Goal: Navigation & Orientation: Find specific page/section

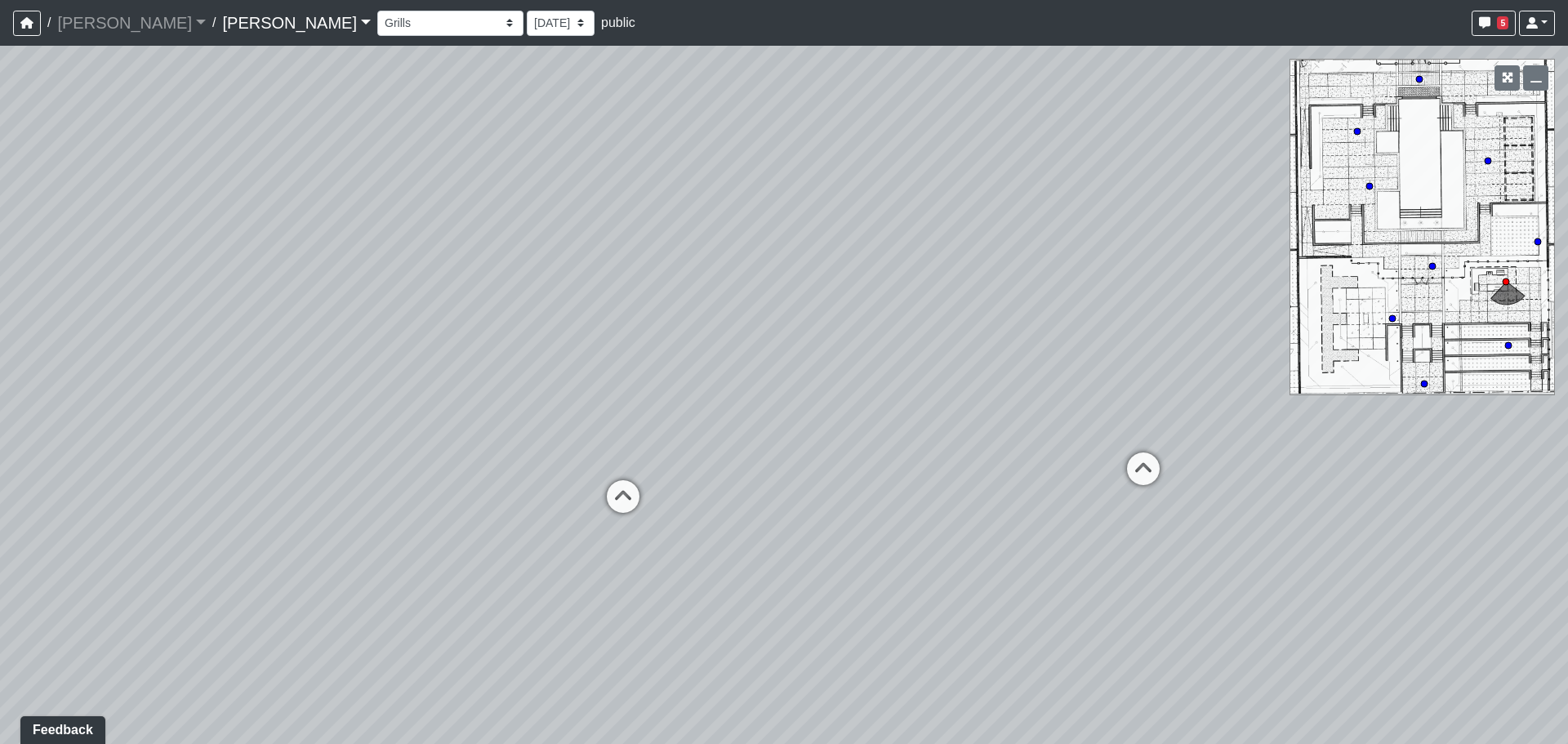
drag, startPoint x: 1486, startPoint y: 299, endPoint x: 1438, endPoint y: 207, distance: 103.8
click at [1438, 207] on div "Loading... Third Level Seating Loading... Grass Loungers Loading... Pool Lounge…" at bounding box center [784, 395] width 1568 height 698
click at [377, 25] on select "Conference Room Conference Room 2 Counter Entrance Pod Pod 2 Pod Entry Carriage…" at bounding box center [450, 23] width 146 height 25
drag, startPoint x: 1438, startPoint y: 273, endPoint x: 1389, endPoint y: 235, distance: 62.0
click at [1389, 235] on div "Loading... Third Level Seating Loading... Grass Loungers Loading... Pool Lounge…" at bounding box center [784, 395] width 1568 height 698
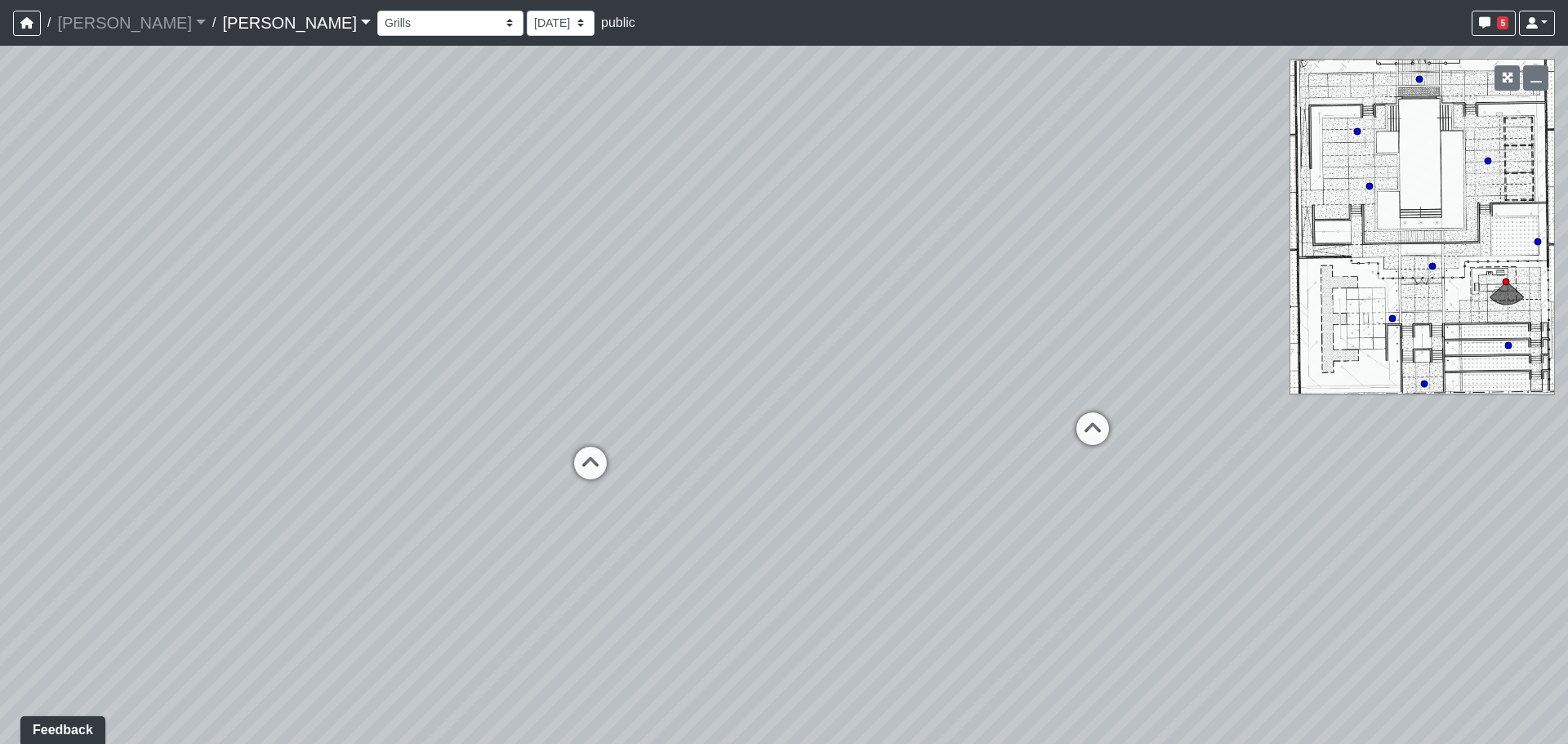
drag, startPoint x: 1477, startPoint y: 306, endPoint x: 1461, endPoint y: 250, distance: 58.2
click at [1461, 250] on div "Loading... Third Level Seating Loading... Grass Loungers Loading... Pool Lounge…" at bounding box center [784, 395] width 1568 height 698
click at [1424, 382] on circle at bounding box center [1423, 383] width 6 height 6
drag, startPoint x: 1443, startPoint y: 202, endPoint x: 1401, endPoint y: 284, distance: 92.1
click at [1401, 284] on div "Loading... Third Level Seating Loading... Grass Loungers Loading... Pool Lounge…" at bounding box center [784, 395] width 1568 height 698
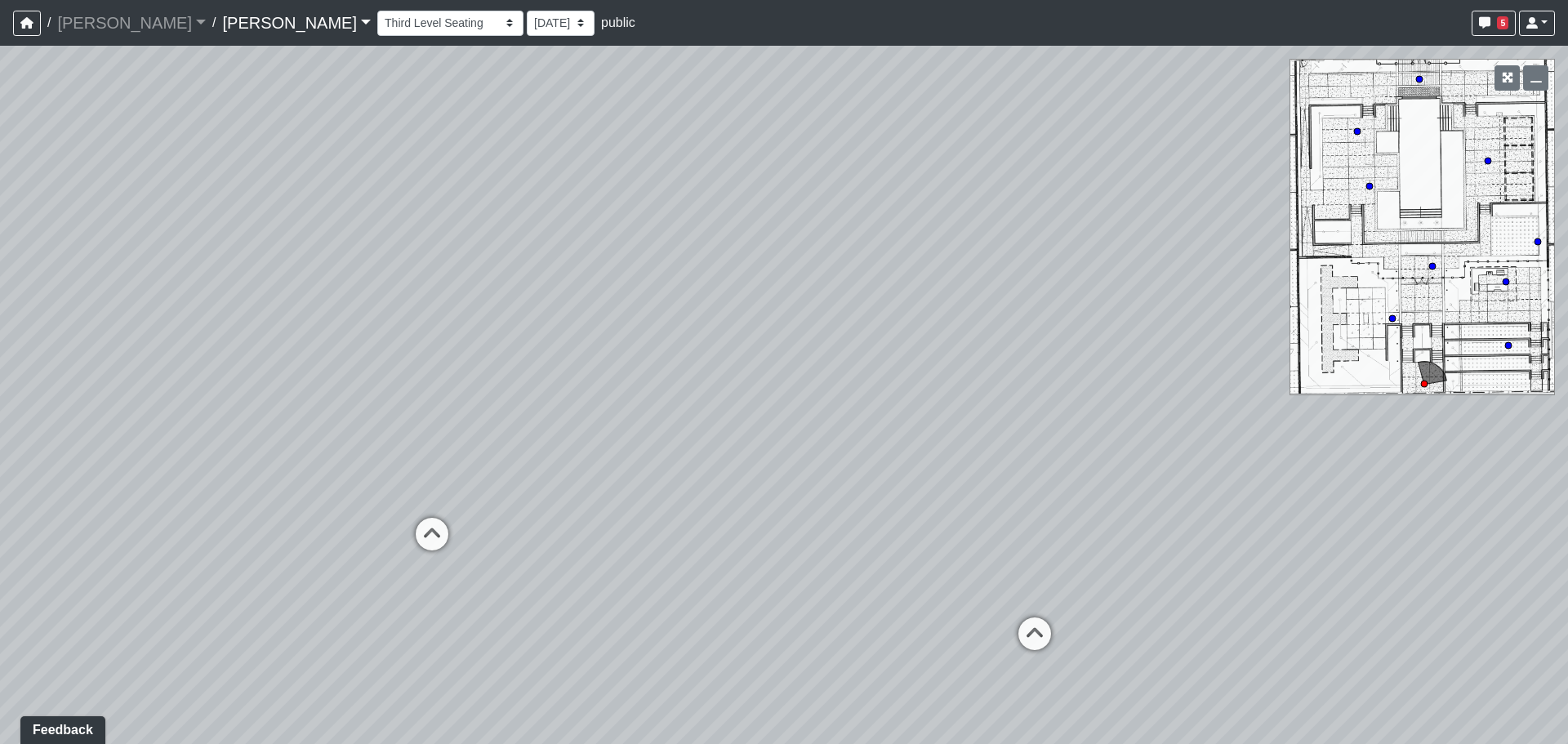
drag, startPoint x: 1434, startPoint y: 196, endPoint x: 1436, endPoint y: 156, distance: 40.0
click at [1436, 156] on div "Loading... Third Level Seating Loading... Grass Loungers Loading... Pool Lounge…" at bounding box center [784, 395] width 1568 height 698
drag, startPoint x: 1455, startPoint y: 129, endPoint x: 1457, endPoint y: 95, distance: 34.1
click at [1457, 95] on div "Loading... Third Level Seating Loading... Grass Loungers Loading... Pool Lounge…" at bounding box center [784, 395] width 1568 height 698
click at [377, 22] on select "Conference Room Conference Room 2 Counter Entrance Pod Pod 2 Pod Entry Carriage…" at bounding box center [450, 23] width 146 height 25
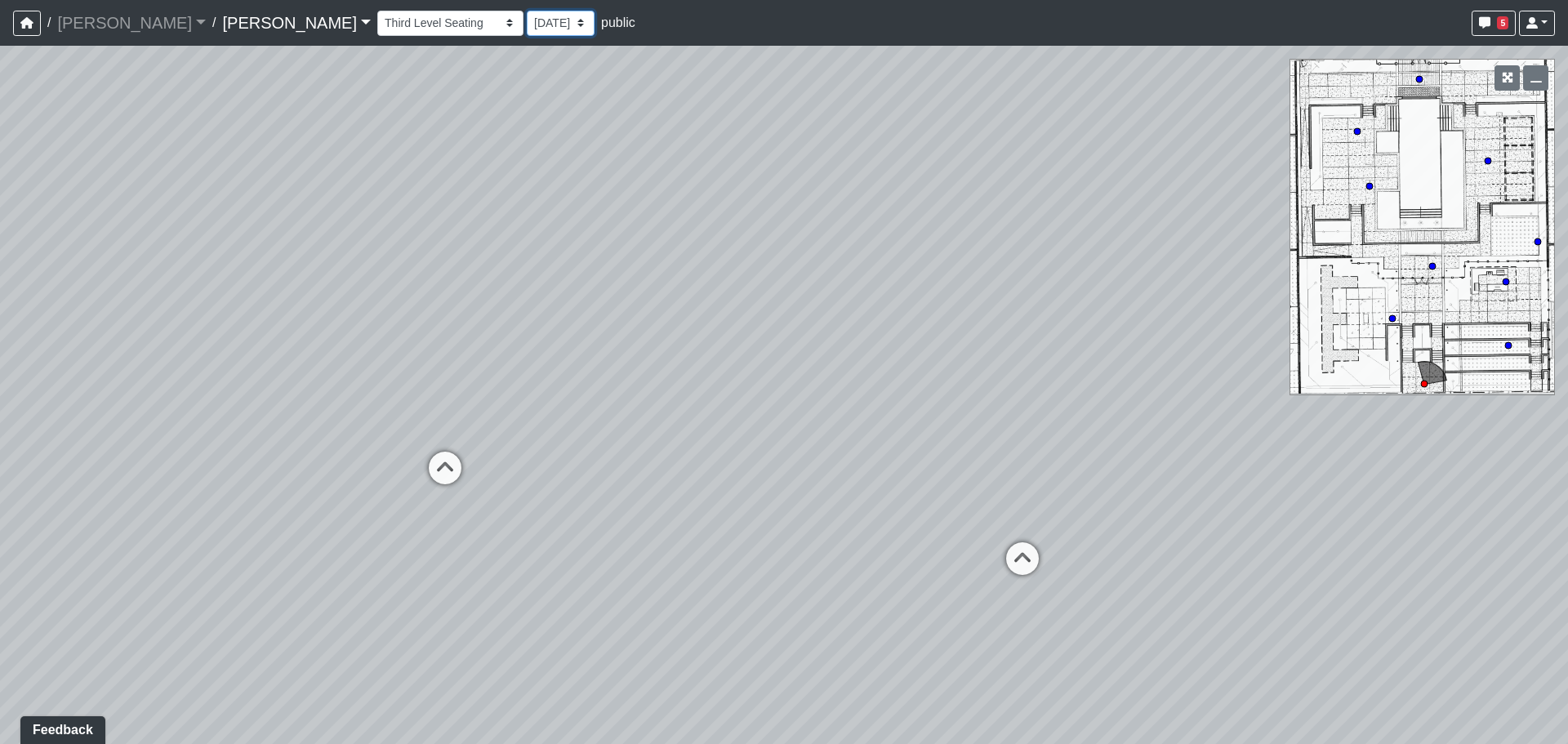
click at [527, 30] on select "8/18/2025 8/14/2025 5/28/2025 5/23/2025 4/7/2025 3/31/2025 3/5/2025 9/25/2024 9…" at bounding box center [561, 23] width 68 height 25
click at [377, 26] on select "Conference Room Conference Room 2 Counter Entrance Pod Pod 2 Pod Entry Carriage…" at bounding box center [450, 23] width 146 height 25
click at [377, 11] on select "Conference Room Conference Room 2 Counter Entrance Pod Pod 2 Pod Entry Carriage…" at bounding box center [450, 23] width 146 height 25
select select "43QorDmnw6GW3BqQ3iBuK7"
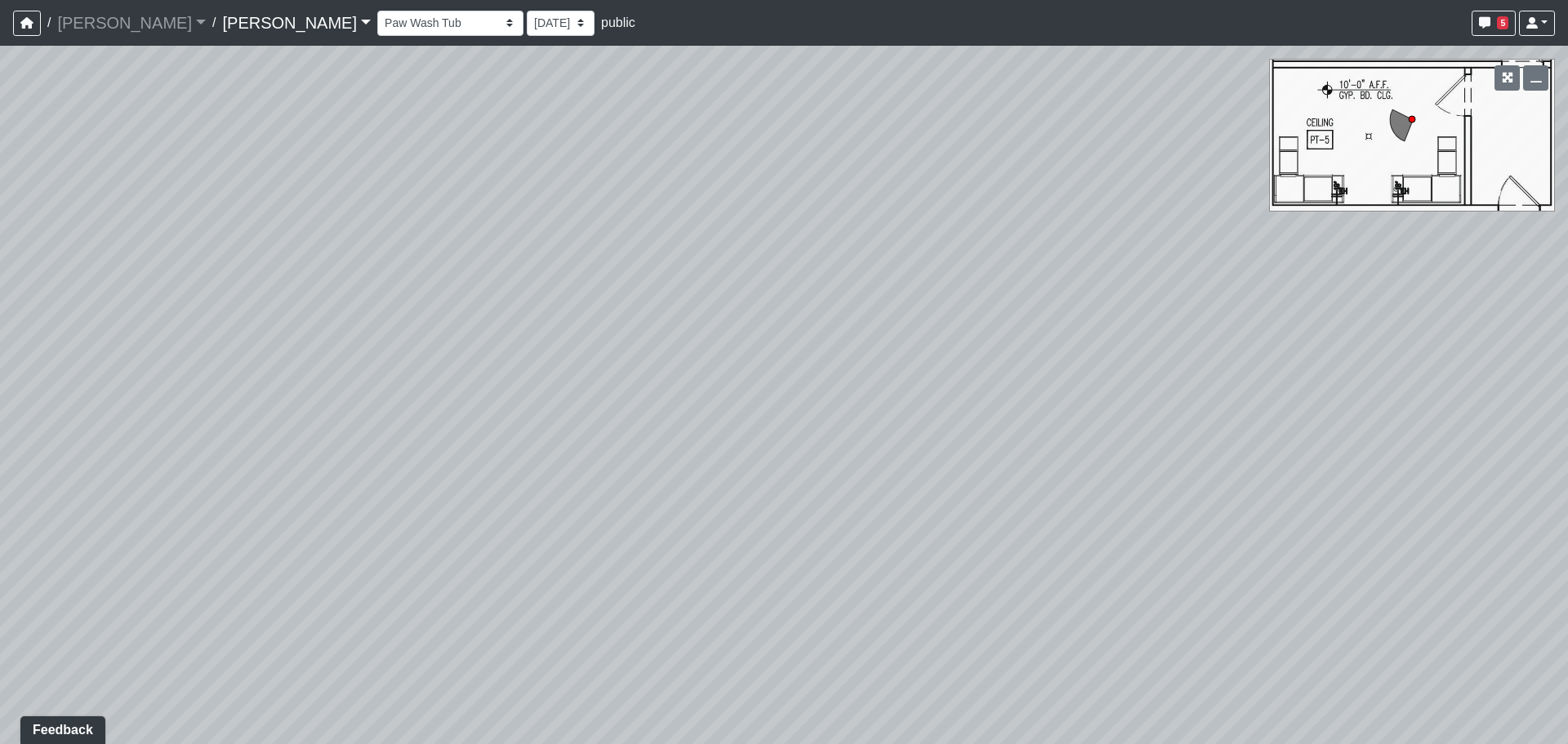
drag, startPoint x: 730, startPoint y: 380, endPoint x: 473, endPoint y: 247, distance: 289.4
click at [473, 247] on div "Loading... Third Level Seating Loading... Grass Loungers Loading... Pool Lounge…" at bounding box center [784, 395] width 1568 height 698
drag, startPoint x: 1016, startPoint y: 378, endPoint x: 567, endPoint y: 310, distance: 454.1
click at [556, 310] on div "Loading... Third Level Seating Loading... Grass Loungers Loading... Pool Lounge…" at bounding box center [784, 395] width 1568 height 698
drag, startPoint x: 1075, startPoint y: 342, endPoint x: 388, endPoint y: 227, distance: 696.6
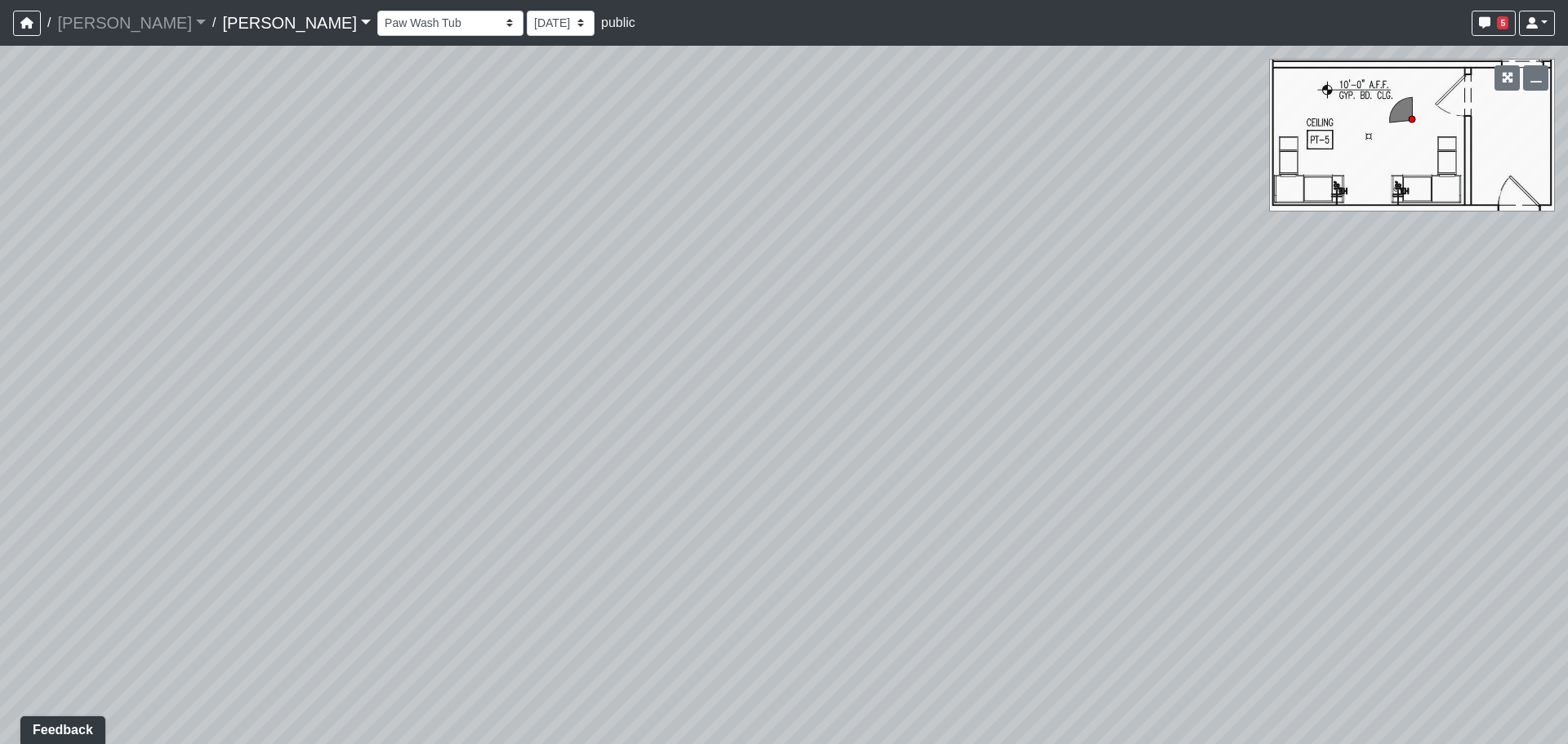
click at [434, 243] on div "Loading... Third Level Seating Loading... Grass Loungers Loading... Pool Lounge…" at bounding box center [784, 395] width 1568 height 698
drag, startPoint x: 719, startPoint y: 321, endPoint x: 699, endPoint y: 320, distance: 20.0
click at [699, 320] on div "Loading... Third Level Seating Loading... Grass Loungers Loading... Pool Lounge…" at bounding box center [784, 395] width 1568 height 698
drag, startPoint x: 749, startPoint y: 307, endPoint x: 730, endPoint y: 486, distance: 180.0
click at [732, 487] on div "Loading... Third Level Seating Loading... Grass Loungers Loading... Pool Lounge…" at bounding box center [784, 395] width 1568 height 698
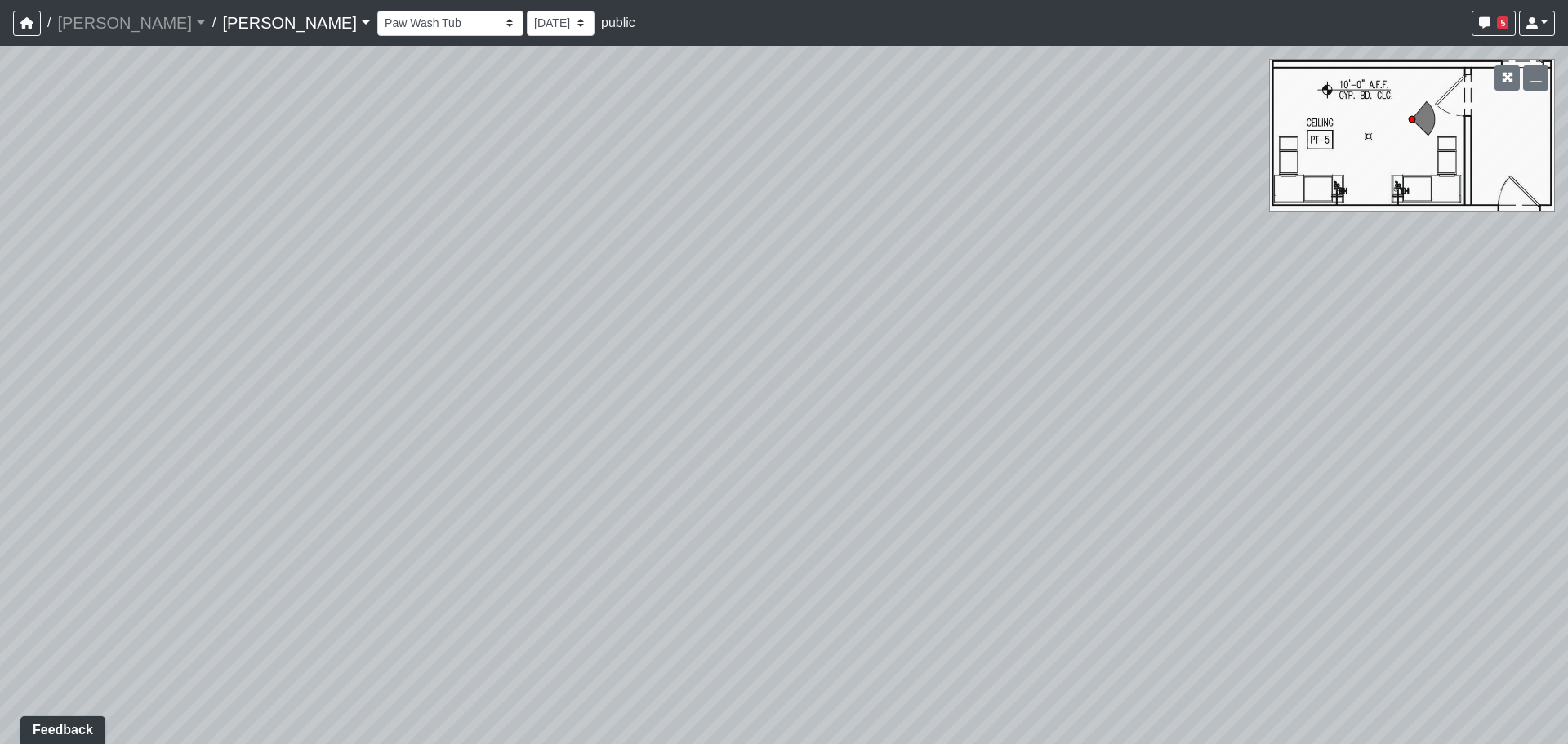
click at [668, 275] on div "Loading... Third Level Seating Loading... Grass Loungers Loading... Pool Lounge…" at bounding box center [784, 395] width 1568 height 698
drag, startPoint x: 668, startPoint y: 277, endPoint x: 686, endPoint y: 449, distance: 172.9
click at [687, 449] on div "Loading... Third Level Seating Loading... Grass Loungers Loading... Pool Lounge…" at bounding box center [784, 395] width 1568 height 698
drag, startPoint x: 679, startPoint y: 412, endPoint x: 679, endPoint y: 422, distance: 10.0
click at [679, 422] on div "Loading... Third Level Seating Loading... Grass Loungers Loading... Pool Lounge…" at bounding box center [784, 395] width 1568 height 698
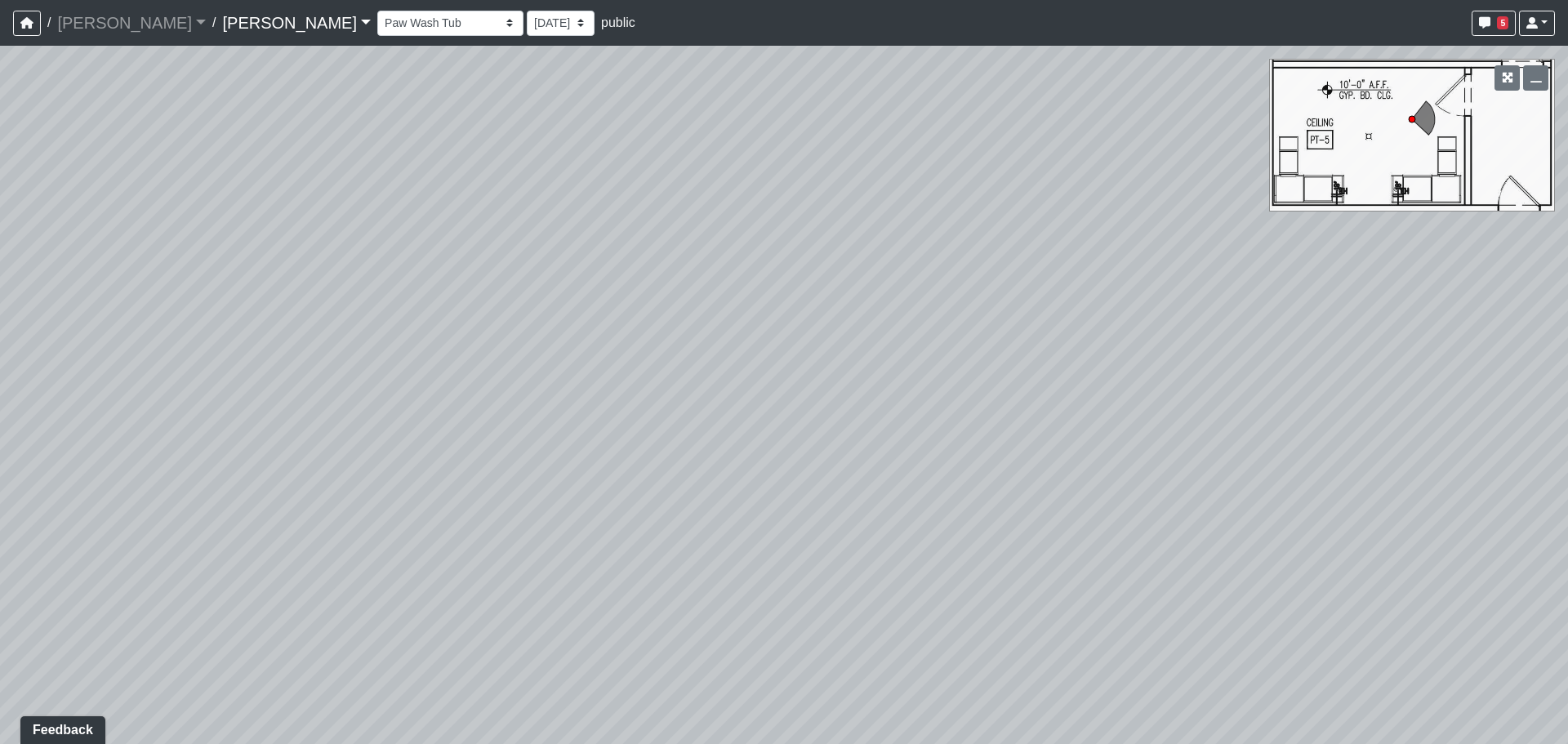
click at [824, 353] on div "Loading... Third Level Seating Loading... Grass Loungers Loading... Pool Lounge…" at bounding box center [784, 395] width 1568 height 698
click at [1210, 229] on div "Loading... Third Level Seating Loading... Grass Loungers Loading... Pool Lounge…" at bounding box center [784, 395] width 1568 height 698
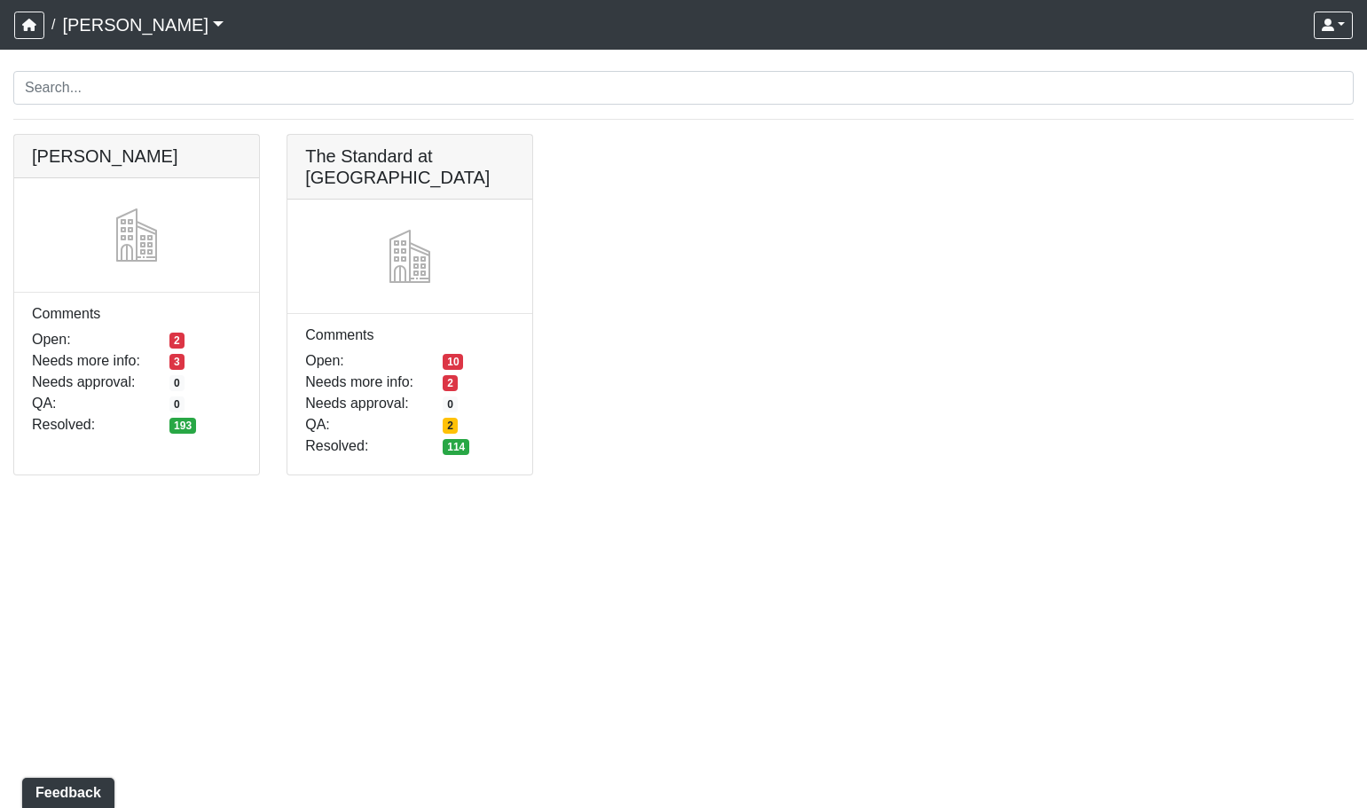
click at [708, 197] on div "[PERSON_NAME] Comments Open: 2 Needs more info: 3 Needs approval: 0 QA: 0 Resol…" at bounding box center [683, 315] width 1367 height 363
drag, startPoint x: 116, startPoint y: 160, endPoint x: 86, endPoint y: 150, distance: 31.7
click at [86, 135] on link at bounding box center [136, 135] width 245 height 0
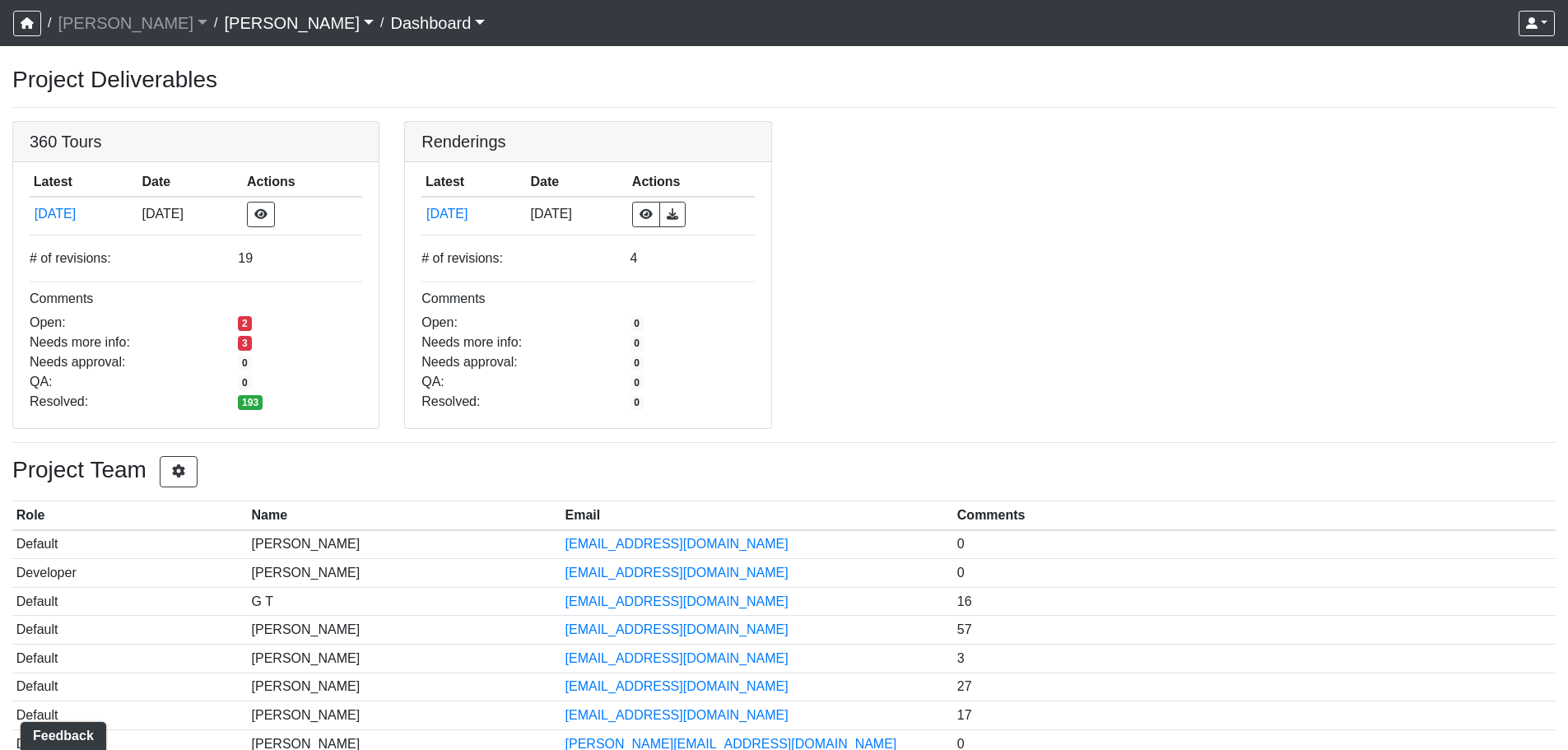
click at [1183, 196] on div "360 Tours Latest Date Actions 8/18/2025 8/18/2025 # of revisions: 19 Comments O…" at bounding box center [784, 275] width 1568 height 308
click at [82, 122] on link at bounding box center [196, 122] width 366 height 0
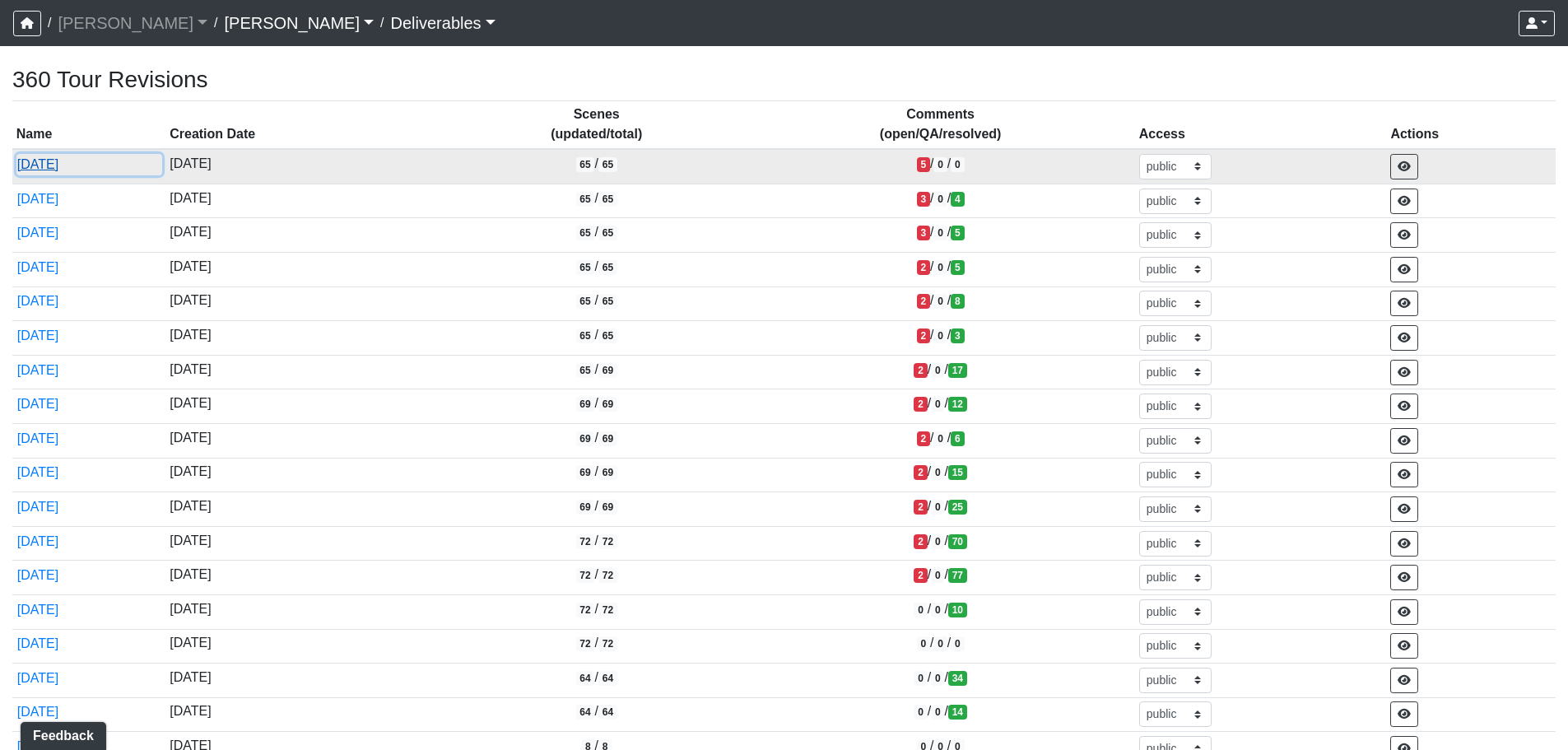
click at [57, 170] on button "8/18/2025" at bounding box center [89, 164] width 146 height 21
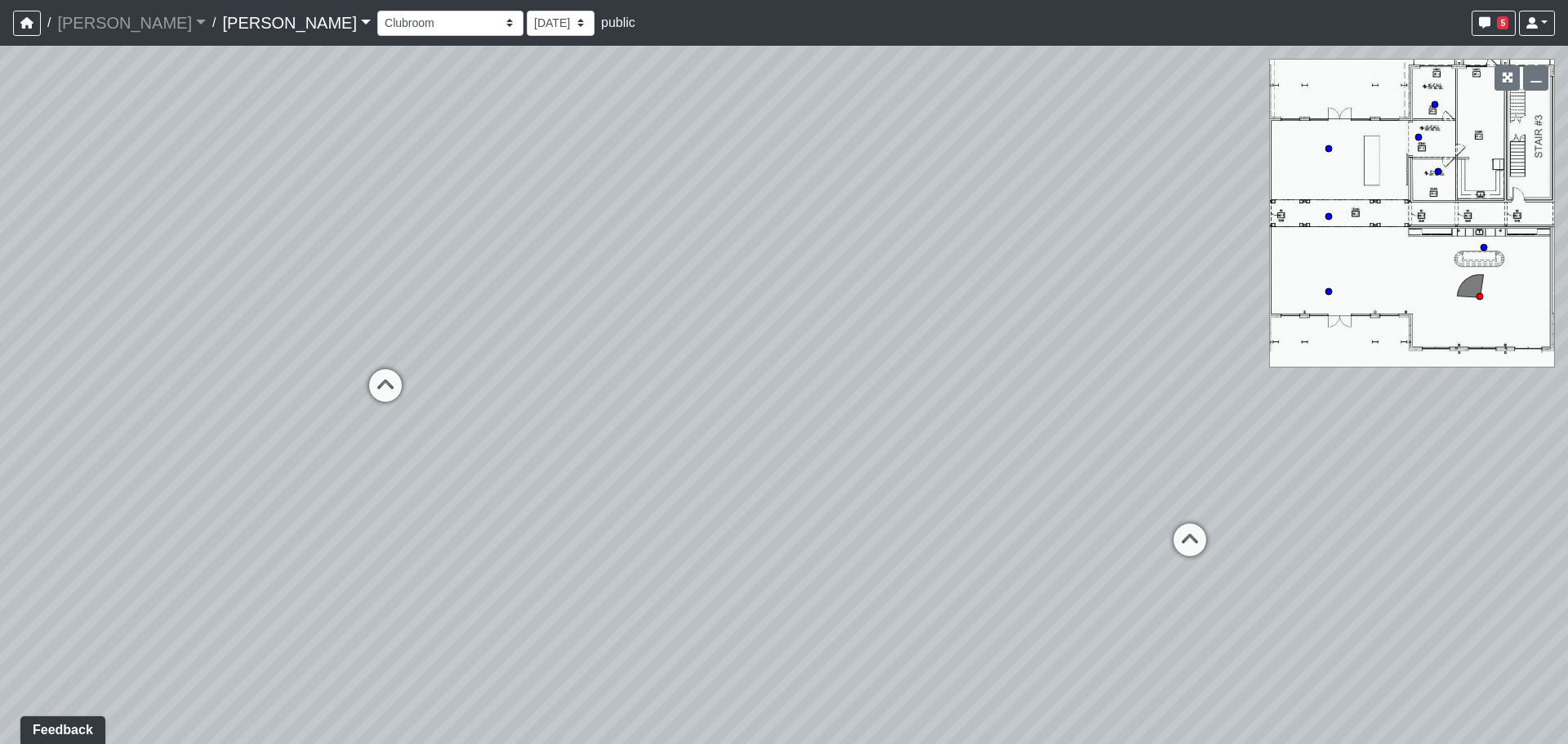
drag, startPoint x: 553, startPoint y: 432, endPoint x: 803, endPoint y: 400, distance: 252.0
click at [803, 400] on div "Loading... Lounge Loading... Clubroom Kitchen" at bounding box center [784, 395] width 1568 height 698
click at [366, 389] on icon at bounding box center [384, 393] width 49 height 49
click at [899, 383] on div "Loading... Lounge Loading... Clubroom Kitchen Loading... Lobby Hallway Loading.…" at bounding box center [784, 395] width 1568 height 698
drag, startPoint x: 916, startPoint y: 350, endPoint x: 640, endPoint y: 354, distance: 276.0
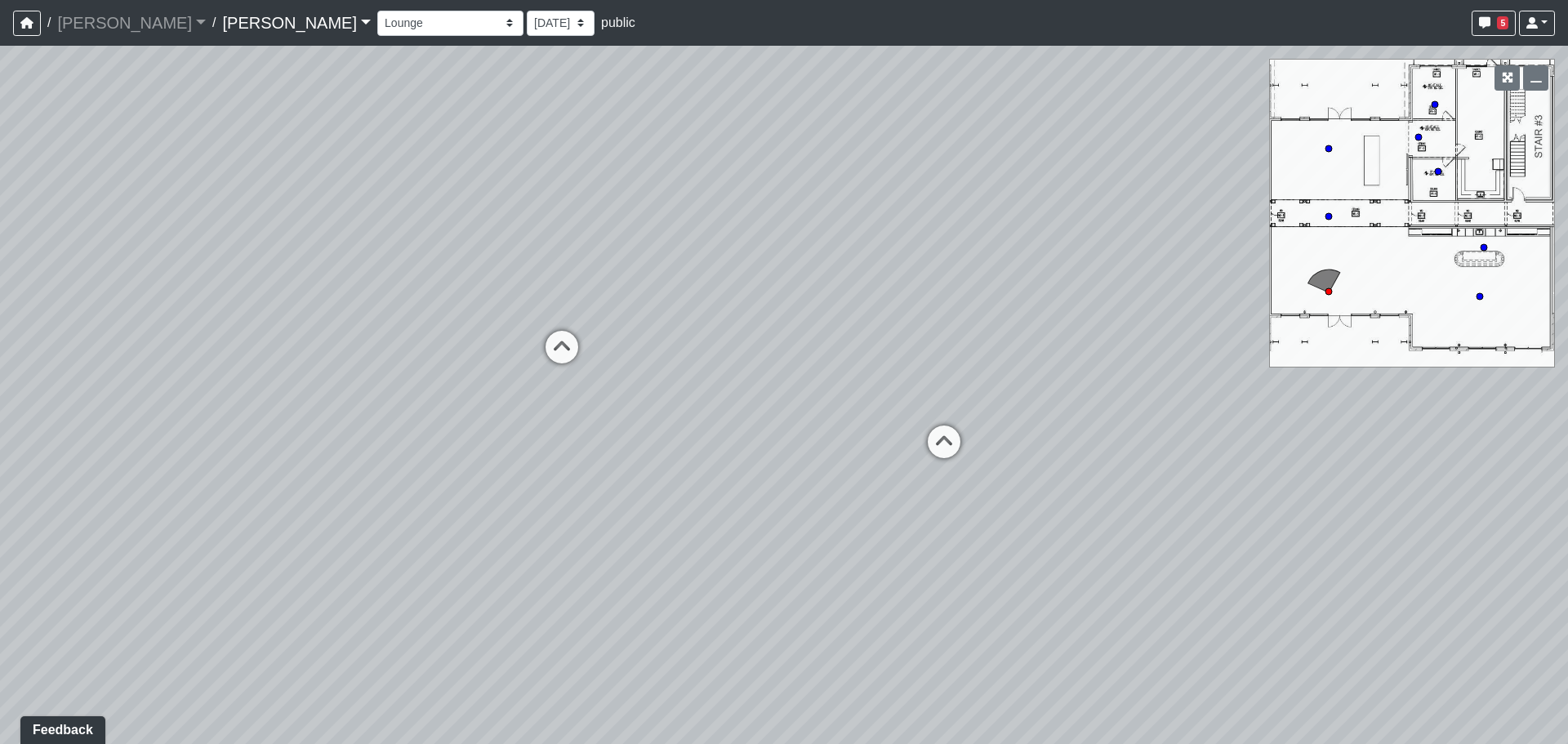
click at [640, 354] on div "Loading... Lounge Loading... Clubroom Kitchen Loading... Lobby Hallway Loading.…" at bounding box center [784, 395] width 1568 height 698
click at [889, 439] on icon at bounding box center [887, 448] width 49 height 49
drag, startPoint x: 462, startPoint y: 375, endPoint x: 459, endPoint y: 366, distance: 9.5
click at [434, 368] on div "Loading... Lounge Loading... Clubroom Kitchen Loading... Lobby Hallway Loading.…" at bounding box center [784, 395] width 1568 height 698
drag, startPoint x: 947, startPoint y: 416, endPoint x: 824, endPoint y: 435, distance: 124.5
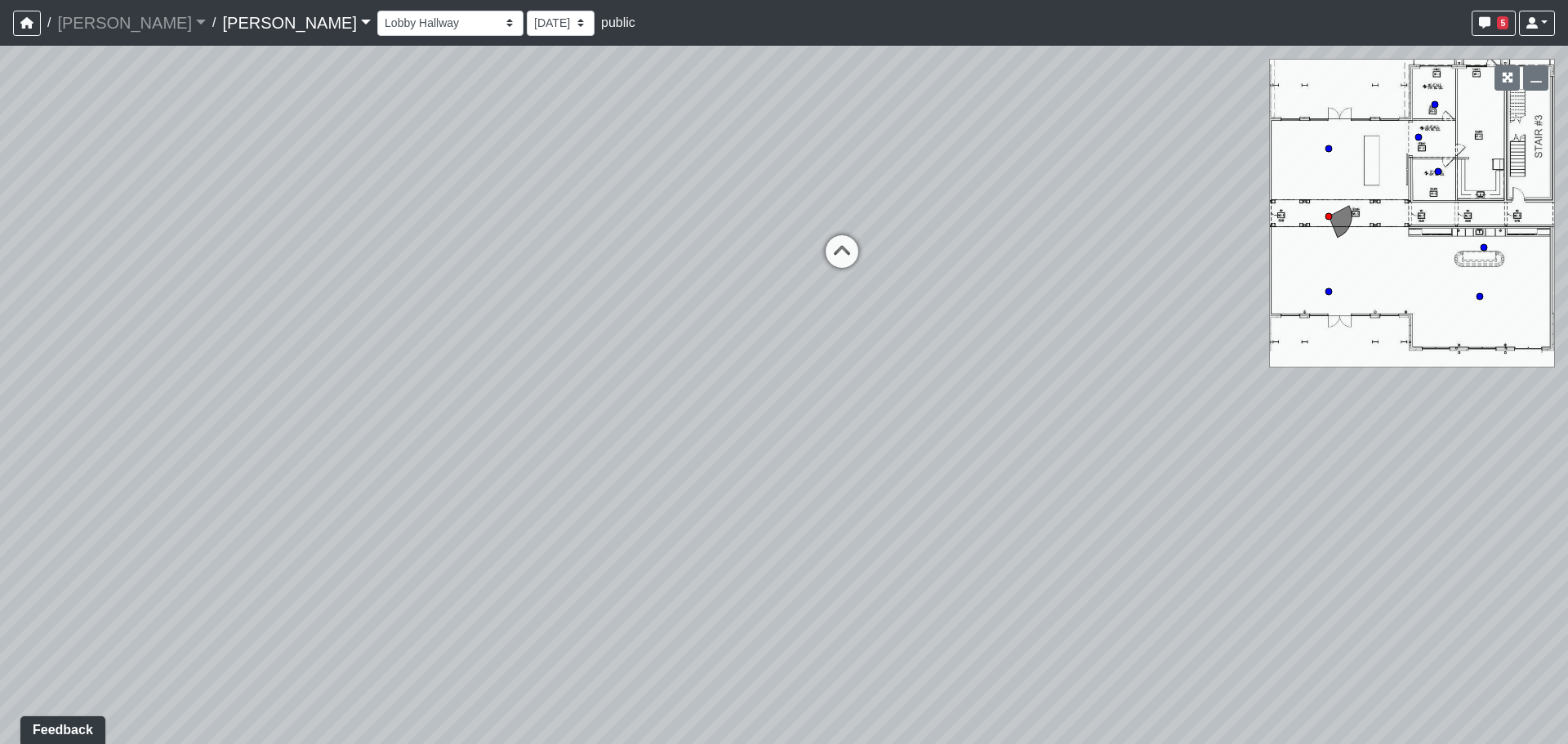
click at [828, 440] on div "Loading... Lounge Loading... Clubroom Kitchen Loading... Lobby Hallway Loading.…" at bounding box center [784, 395] width 1568 height 698
click at [596, 275] on div "Loading... Lounge Loading... Clubroom Kitchen Loading... Lobby Hallway Loading.…" at bounding box center [784, 395] width 1568 height 698
drag, startPoint x: 466, startPoint y: 329, endPoint x: 833, endPoint y: 372, distance: 369.5
click at [843, 370] on div "Loading... Lounge Loading... Clubroom Kitchen Loading... Lobby Hallway Loading.…" at bounding box center [784, 395] width 1568 height 698
click at [472, 296] on icon at bounding box center [468, 302] width 49 height 49
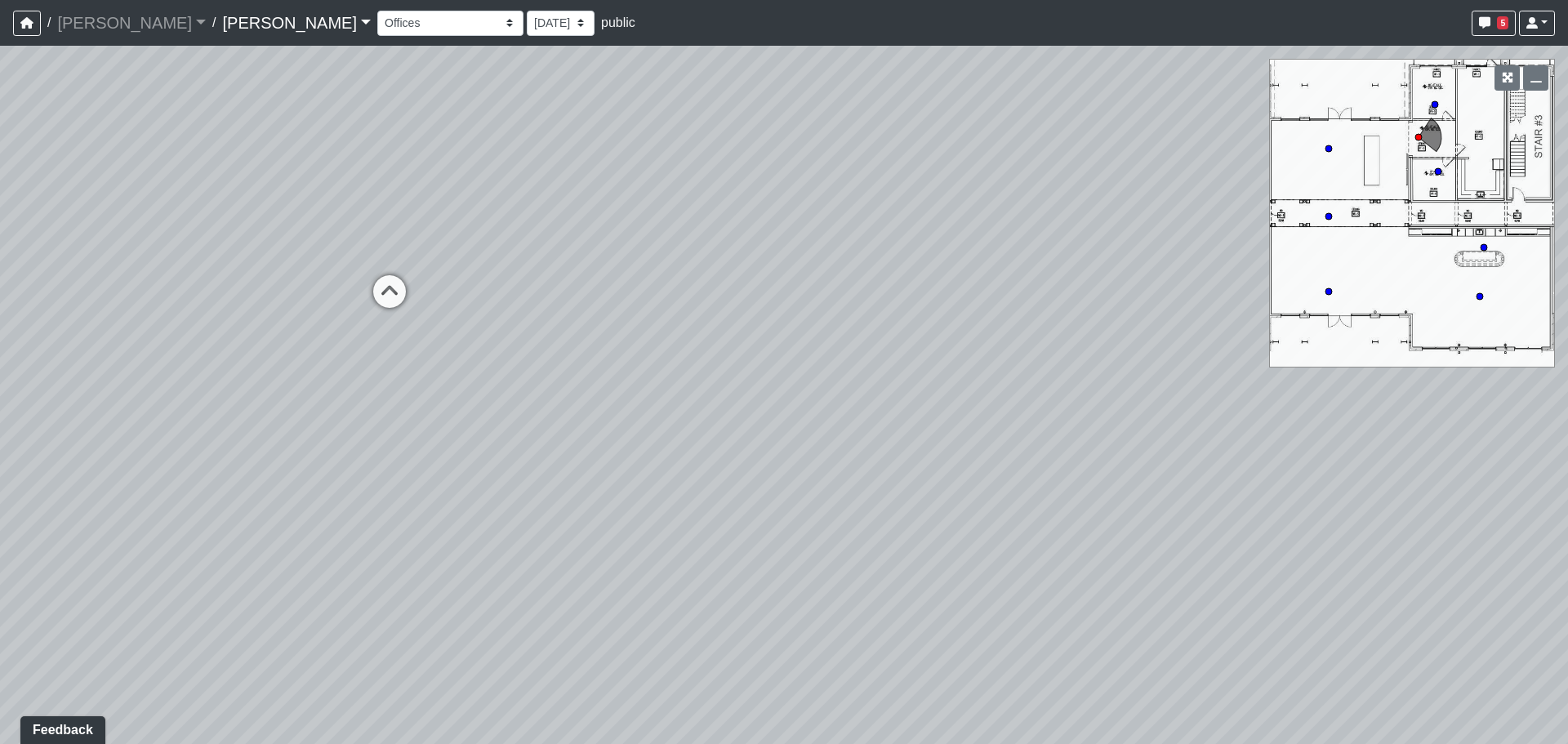
drag, startPoint x: 784, startPoint y: 331, endPoint x: 462, endPoint y: 335, distance: 322.0
click at [365, 323] on div "Loading... Lounge Loading... Clubroom Kitchen Loading... Lobby Hallway Loading.…" at bounding box center [784, 395] width 1568 height 698
drag, startPoint x: 737, startPoint y: 353, endPoint x: 718, endPoint y: 364, distance: 22.0
click at [718, 364] on div "Loading... Lounge Loading... Clubroom Kitchen Loading... Lobby Hallway Loading.…" at bounding box center [784, 395] width 1568 height 698
click at [630, 282] on icon at bounding box center [622, 292] width 49 height 49
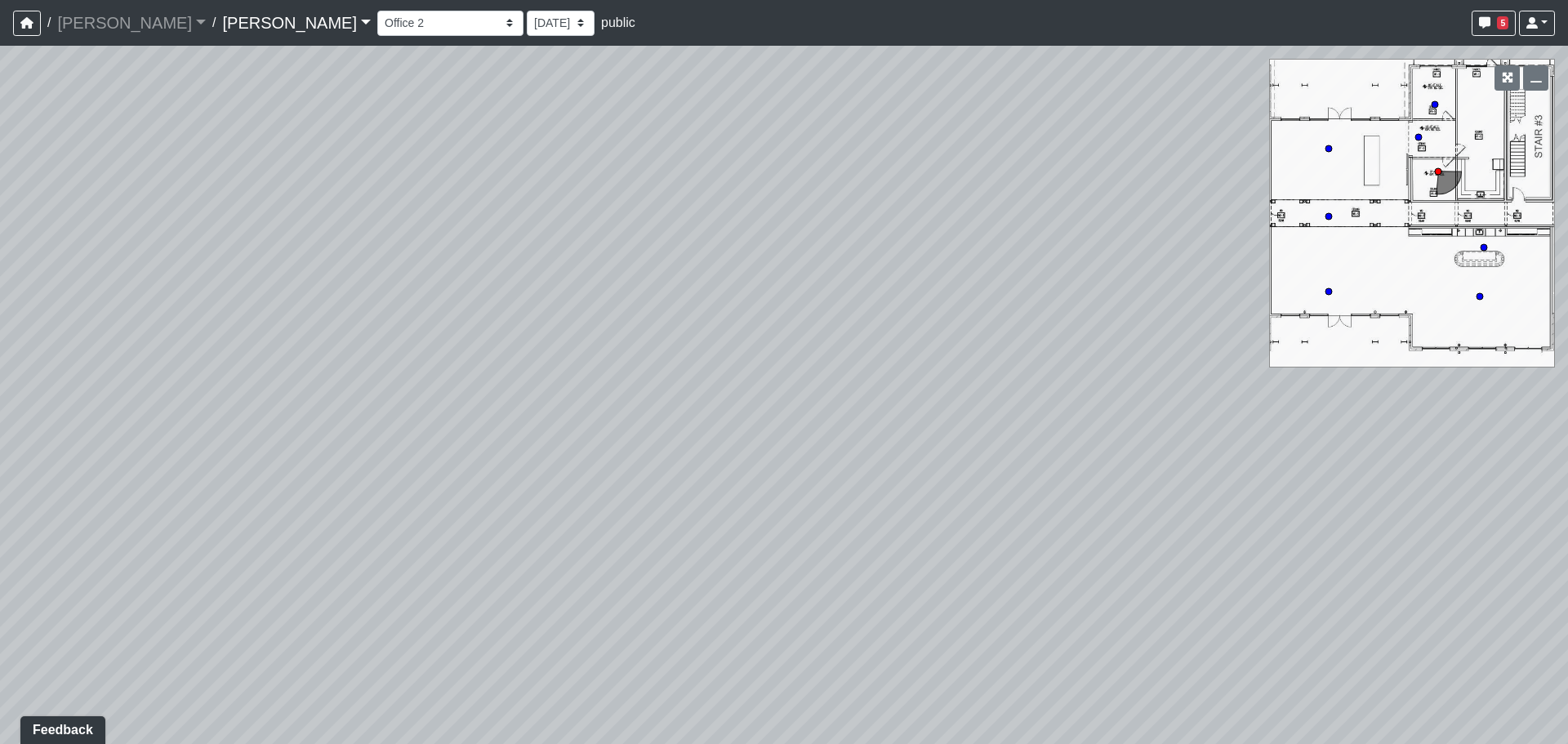
drag, startPoint x: 836, startPoint y: 379, endPoint x: 1559, endPoint y: 389, distance: 723.1
click at [1550, 389] on div "Loading... Lounge Loading... Clubroom Kitchen Loading... Lobby Hallway Loading.…" at bounding box center [784, 395] width 1568 height 698
drag, startPoint x: 820, startPoint y: 374, endPoint x: 1261, endPoint y: 398, distance: 441.7
click at [1264, 398] on div "Loading... Lounge Loading... Clubroom Kitchen Loading... Lobby Hallway Loading.…" at bounding box center [784, 395] width 1568 height 698
drag, startPoint x: 785, startPoint y: 366, endPoint x: 734, endPoint y: 433, distance: 84.2
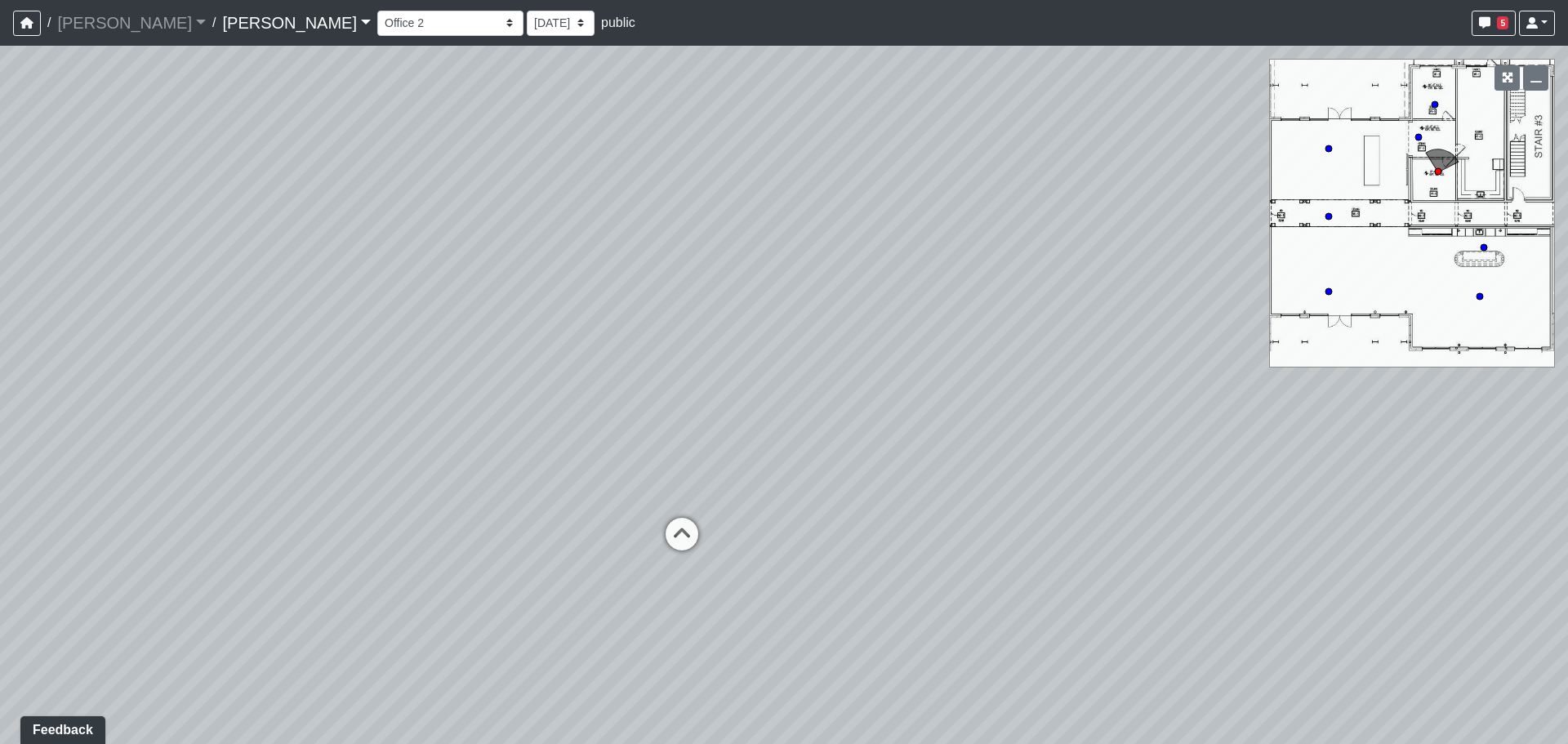
click at [786, 366] on div "Loading... Lounge Loading... Clubroom Kitchen Loading... Lobby Hallway Loading.…" at bounding box center [784, 395] width 1568 height 698
click at [697, 535] on icon at bounding box center [681, 541] width 49 height 49
drag, startPoint x: 764, startPoint y: 440, endPoint x: 1091, endPoint y: 443, distance: 327.0
click at [933, 435] on div "Loading... Lounge Loading... Clubroom Kitchen Loading... Lobby Hallway Loading.…" at bounding box center [784, 395] width 1568 height 698
drag, startPoint x: 613, startPoint y: 398, endPoint x: 782, endPoint y: 408, distance: 169.3
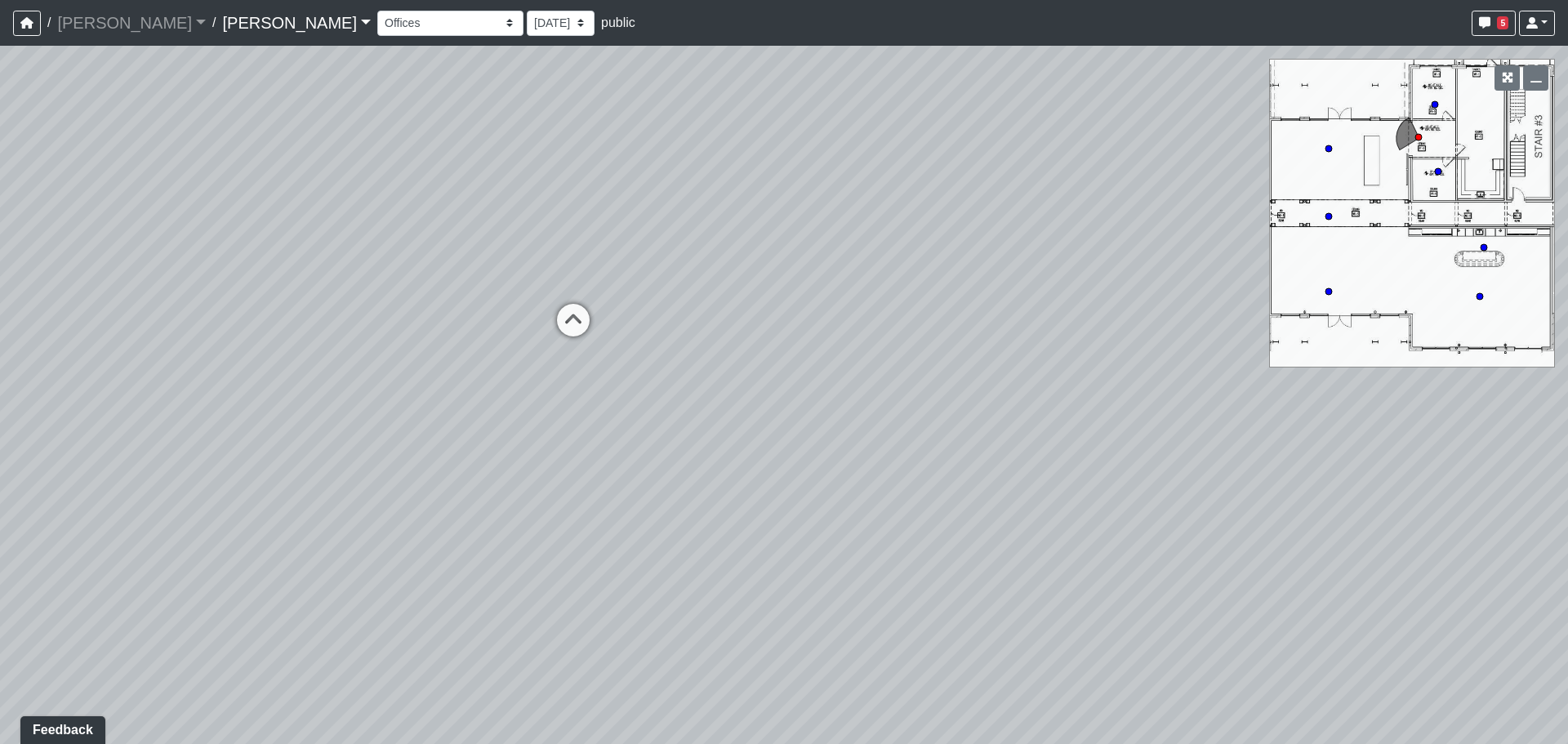
click at [785, 408] on div "Loading... Lounge Loading... Clubroom Kitchen Loading... Lobby Hallway Loading.…" at bounding box center [784, 395] width 1568 height 698
click at [691, 329] on icon at bounding box center [691, 337] width 49 height 49
drag, startPoint x: 536, startPoint y: 372, endPoint x: 863, endPoint y: 422, distance: 330.8
click at [853, 418] on div "Loading... Lounge Loading... Clubroom Kitchen Loading... Lobby Hallway Loading.…" at bounding box center [784, 395] width 1568 height 698
click at [818, 560] on div "Loading... Lounge Loading... Clubroom Kitchen Loading... Lobby Hallway Loading.…" at bounding box center [784, 395] width 1568 height 698
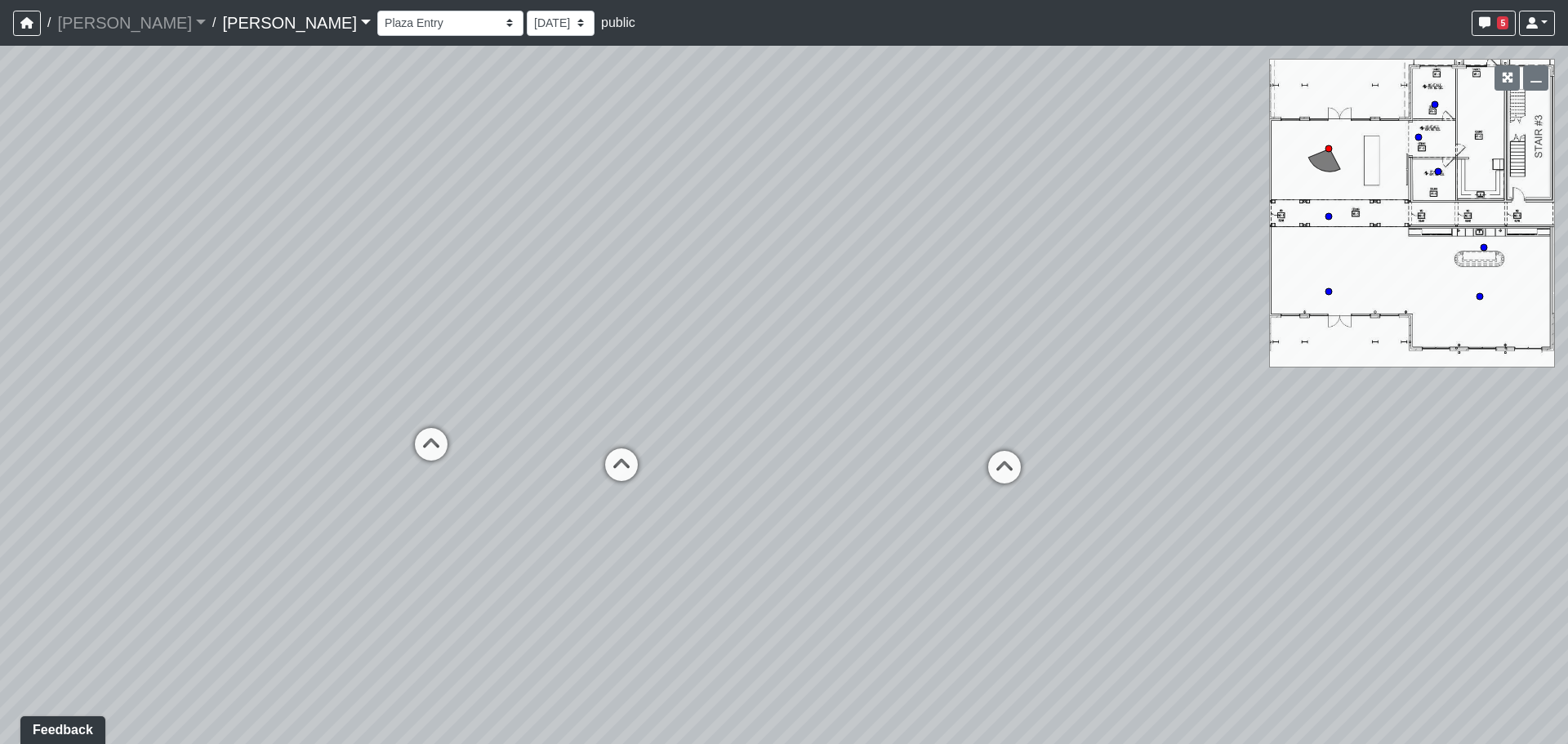
drag, startPoint x: 901, startPoint y: 530, endPoint x: 875, endPoint y: 424, distance: 109.1
click at [875, 424] on div "Loading... Lounge Loading... Clubroom Kitchen Loading... Lobby Hallway Loading.…" at bounding box center [784, 395] width 1568 height 698
click at [636, 460] on icon at bounding box center [621, 469] width 49 height 49
drag, startPoint x: 1086, startPoint y: 487, endPoint x: 733, endPoint y: 434, distance: 357.0
click at [761, 443] on div "Loading... Lounge Loading... Clubroom Kitchen Loading... Lobby Hallway Loading.…" at bounding box center [784, 395] width 1568 height 698
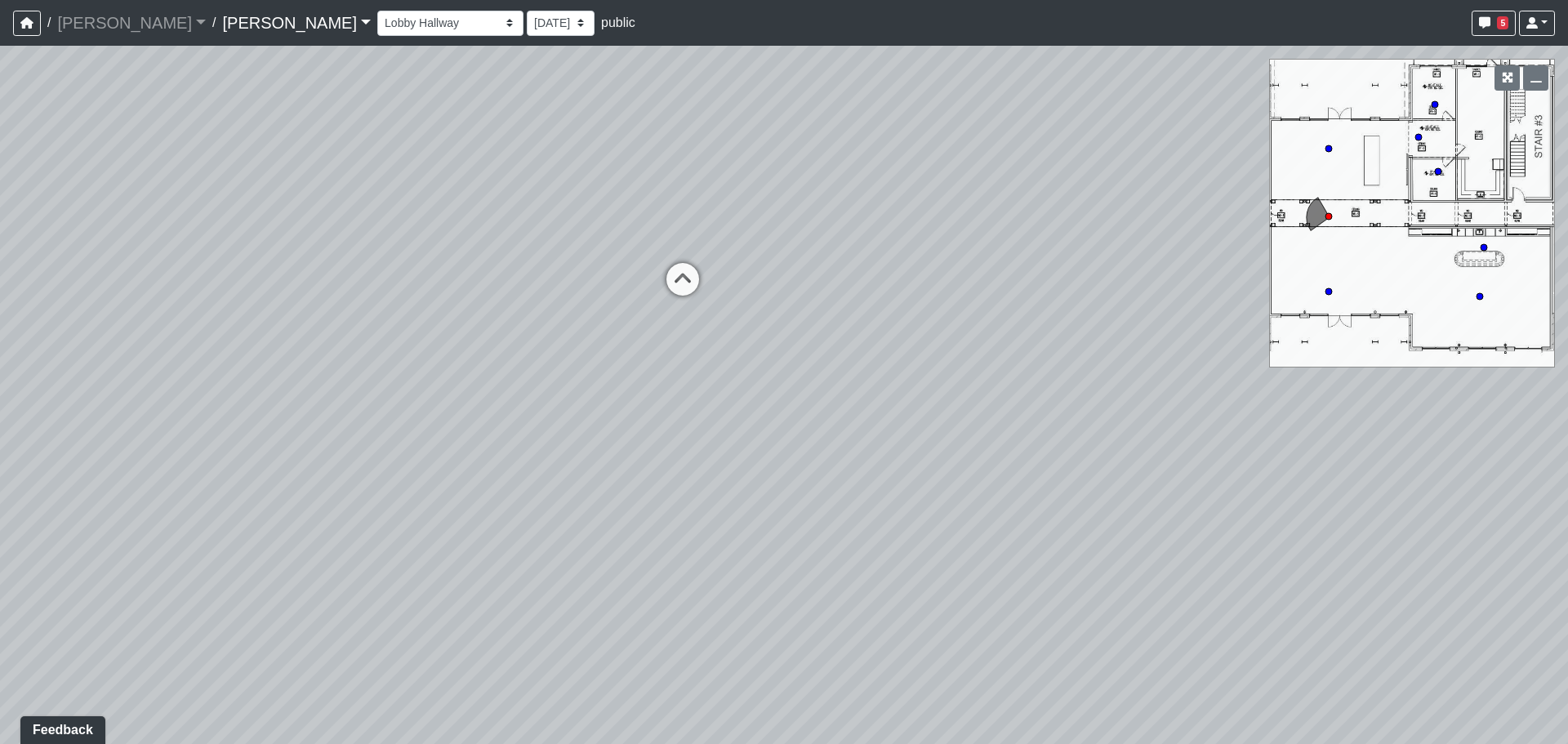
click at [944, 452] on div "Loading... Lounge Loading... Clubroom Kitchen Loading... Lobby Hallway Loading.…" at bounding box center [784, 395] width 1568 height 698
drag, startPoint x: 704, startPoint y: 270, endPoint x: 692, endPoint y: 277, distance: 13.9
click at [701, 271] on icon at bounding box center [682, 287] width 49 height 49
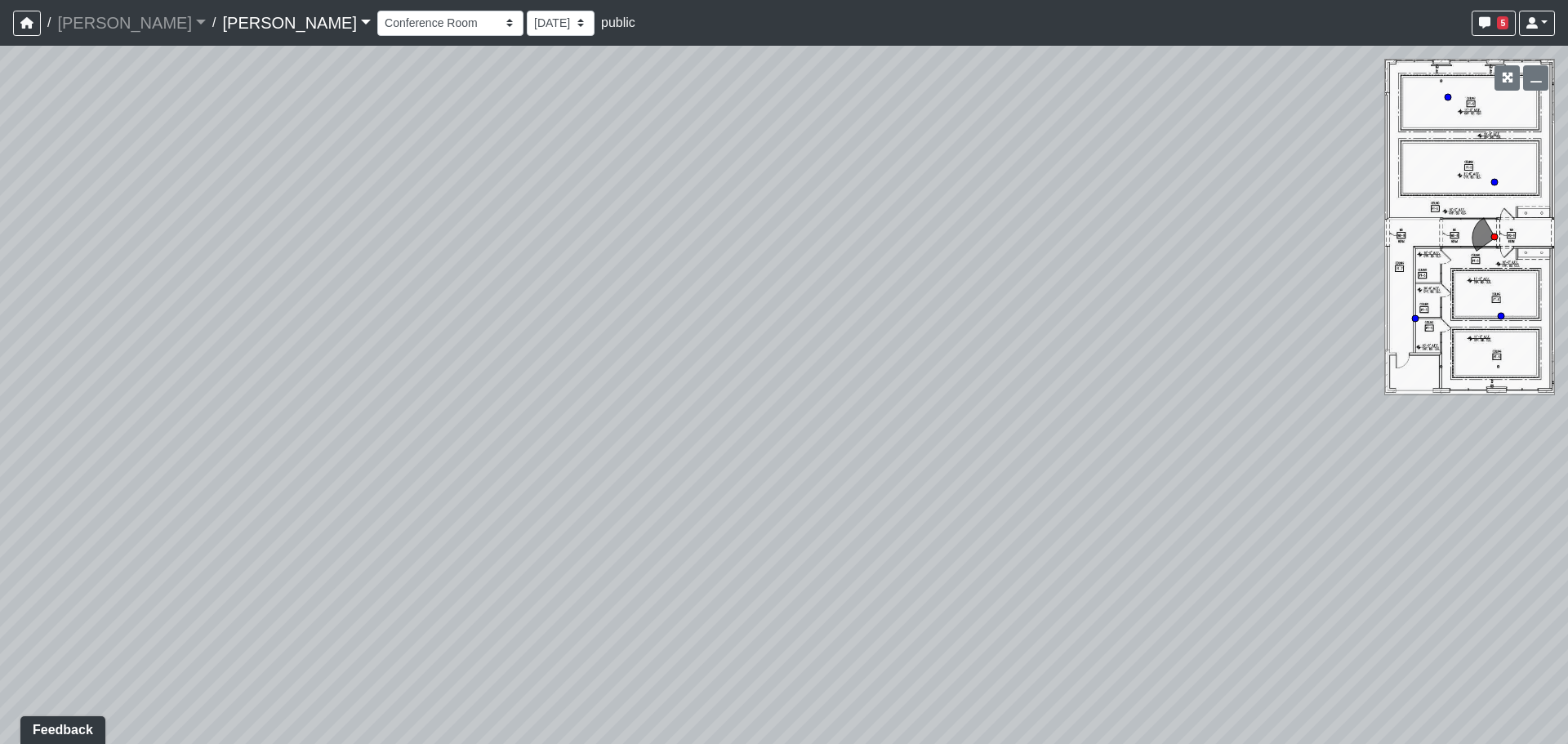
drag, startPoint x: 946, startPoint y: 337, endPoint x: 832, endPoint y: 366, distance: 117.6
click at [832, 366] on div "Loading... Lounge Loading... Clubroom Kitchen Loading... Lobby Hallway Loading.…" at bounding box center [784, 395] width 1568 height 698
click at [659, 347] on div "Loading... Lounge Loading... Clubroom Kitchen Loading... Lobby Hallway Loading.…" at bounding box center [784, 395] width 1568 height 698
drag, startPoint x: 1090, startPoint y: 397, endPoint x: 649, endPoint y: 343, distance: 444.3
click at [649, 343] on div "Loading... Lounge Loading... Clubroom Kitchen Loading... Lobby Hallway Loading.…" at bounding box center [784, 395] width 1568 height 698
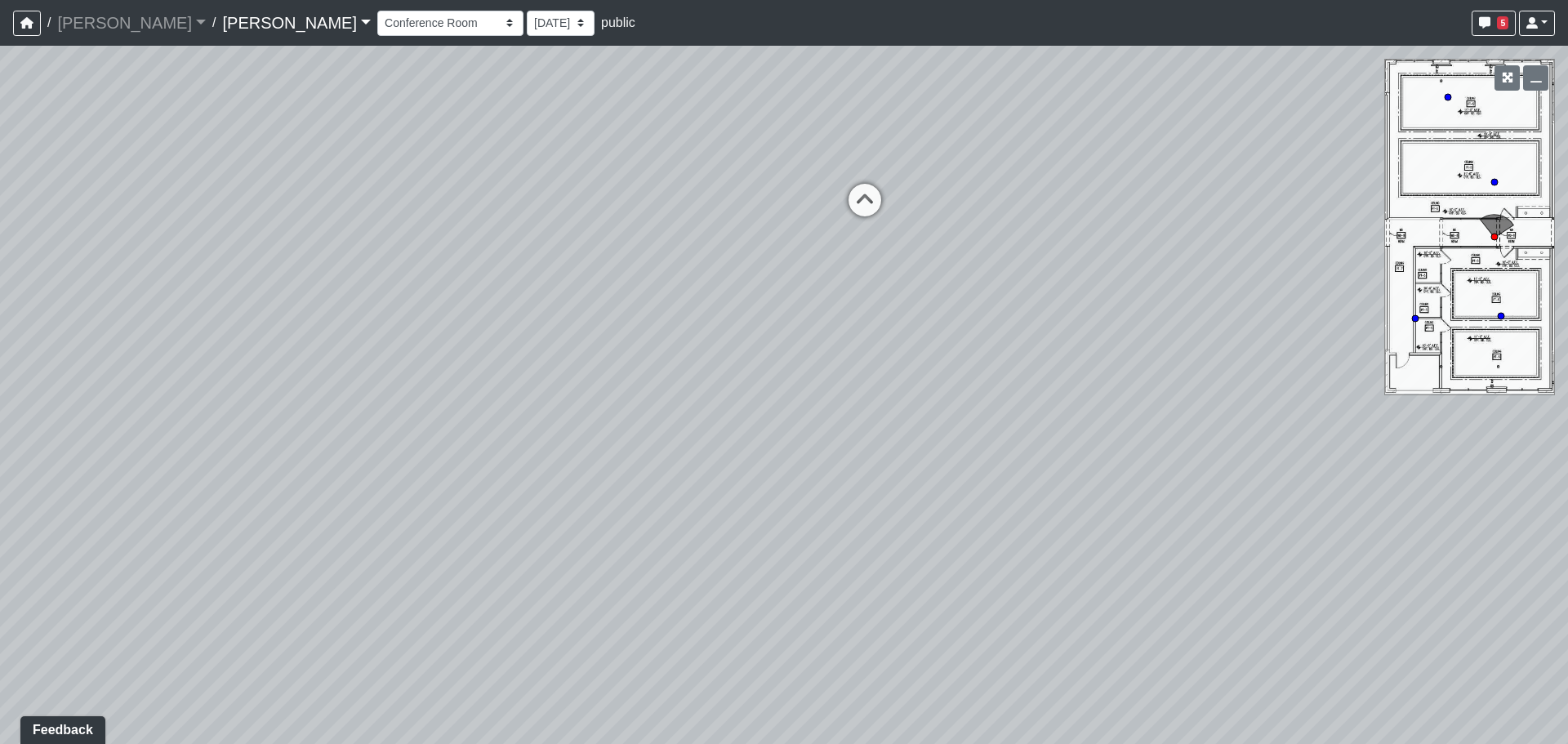
drag, startPoint x: 1257, startPoint y: 298, endPoint x: 1126, endPoint y: 303, distance: 131.1
click at [1097, 304] on div "Loading... Lounge Loading... Clubroom Kitchen Loading... Lobby Hallway Loading.…" at bounding box center [784, 395] width 1568 height 698
drag, startPoint x: 918, startPoint y: 331, endPoint x: 682, endPoint y: 319, distance: 236.3
click at [671, 321] on div "Loading... Lounge Loading... Clubroom Kitchen Loading... Lobby Hallway Loading.…" at bounding box center [784, 395] width 1568 height 698
drag, startPoint x: 945, startPoint y: 310, endPoint x: 838, endPoint y: 466, distance: 189.2
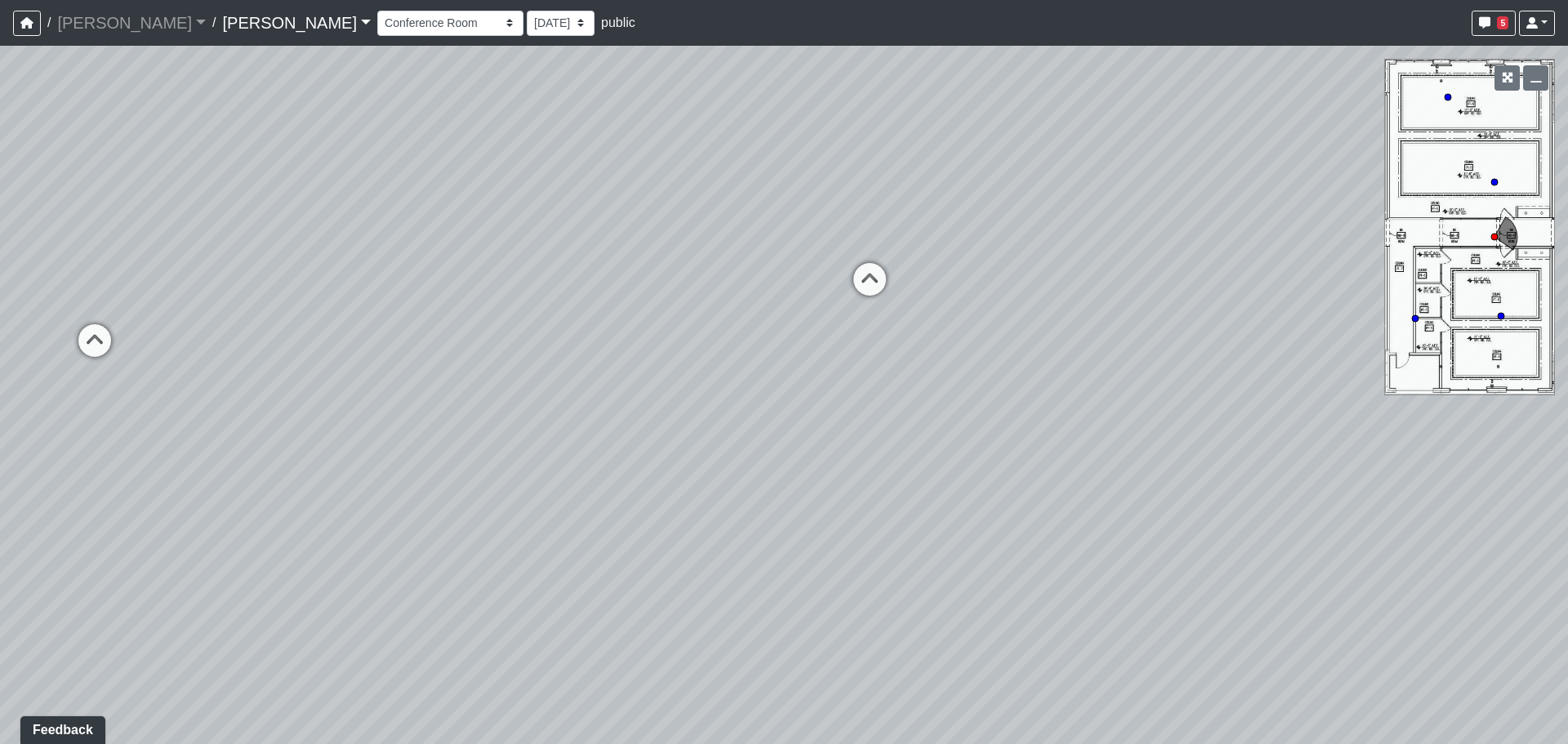
click at [838, 466] on div "Loading... Lounge Loading... Clubroom Kitchen Loading... Lobby Hallway Loading.…" at bounding box center [784, 395] width 1568 height 698
click at [838, 345] on icon at bounding box center [830, 357] width 49 height 49
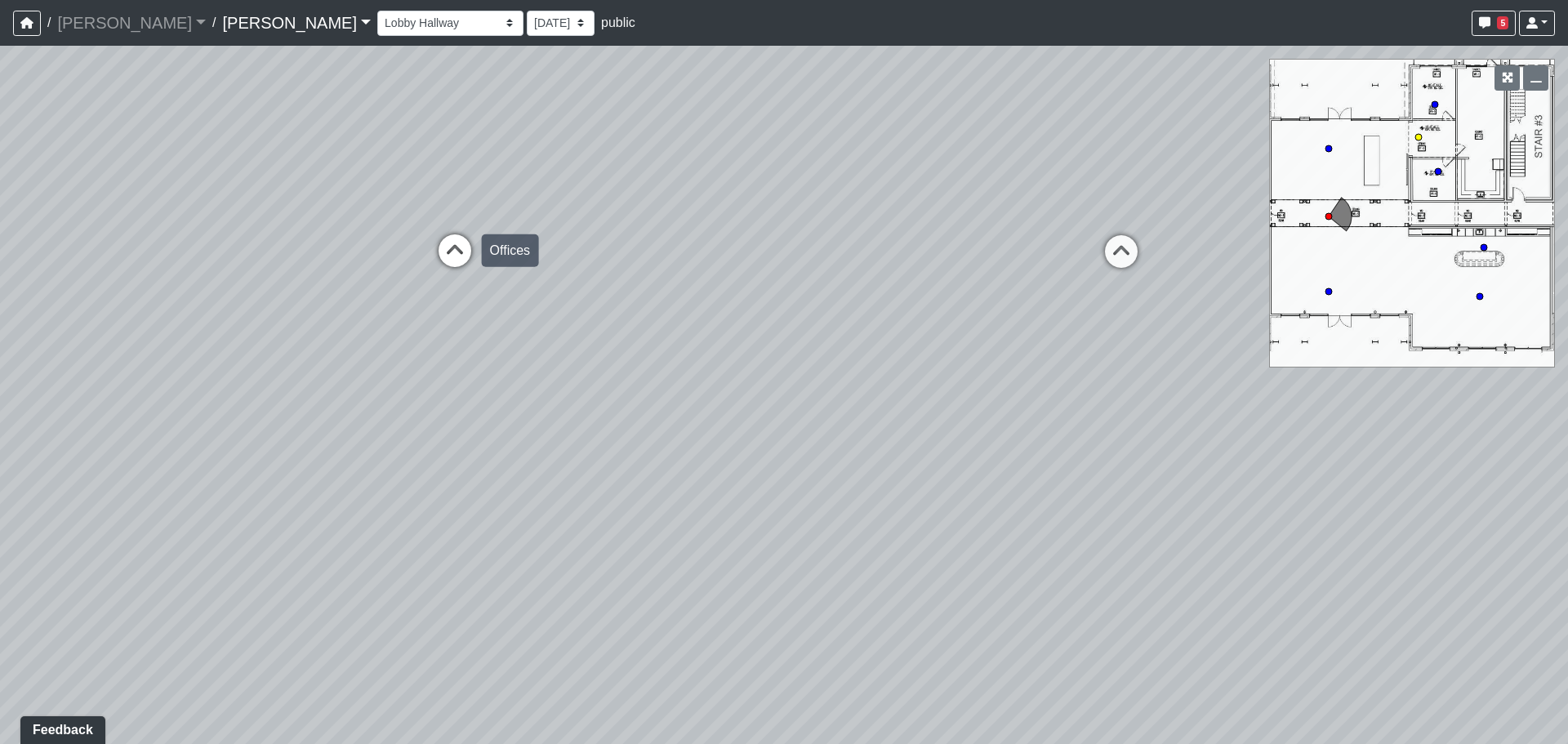
click at [455, 244] on icon at bounding box center [454, 259] width 49 height 49
drag, startPoint x: 889, startPoint y: 169, endPoint x: 594, endPoint y: 181, distance: 295.2
click at [627, 184] on div "Loading... Lounge Loading... Clubroom Kitchen Loading... Lobby Hallway Loading.…" at bounding box center [784, 395] width 1568 height 698
click at [834, 215] on div "Loading... Lounge Loading... Clubroom Kitchen Loading... Lobby Hallway Loading.…" at bounding box center [784, 395] width 1568 height 698
drag, startPoint x: 844, startPoint y: 276, endPoint x: 581, endPoint y: 261, distance: 263.4
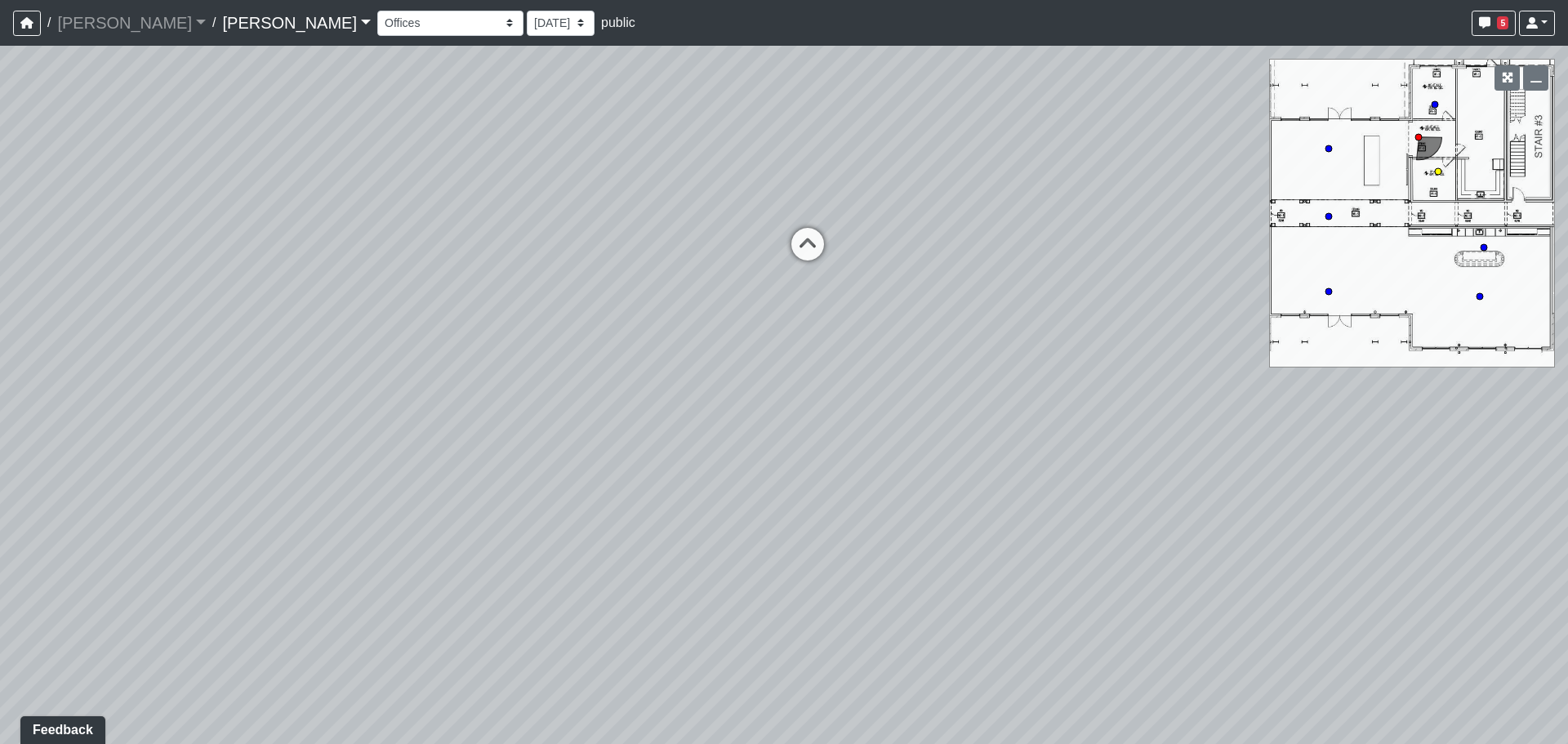
click at [600, 267] on div "Loading... Lounge Loading... Clubroom Kitchen Loading... Lobby Hallway Loading.…" at bounding box center [784, 395] width 1568 height 698
drag, startPoint x: 819, startPoint y: 304, endPoint x: 644, endPoint y: 306, distance: 175.0
click at [627, 312] on div "Loading... Lounge Loading... Clubroom Kitchen Loading... Lobby Hallway Loading.…" at bounding box center [784, 395] width 1568 height 698
click at [1145, 173] on icon at bounding box center [1161, 192] width 49 height 49
drag, startPoint x: 785, startPoint y: 257, endPoint x: 804, endPoint y: 258, distance: 19.0
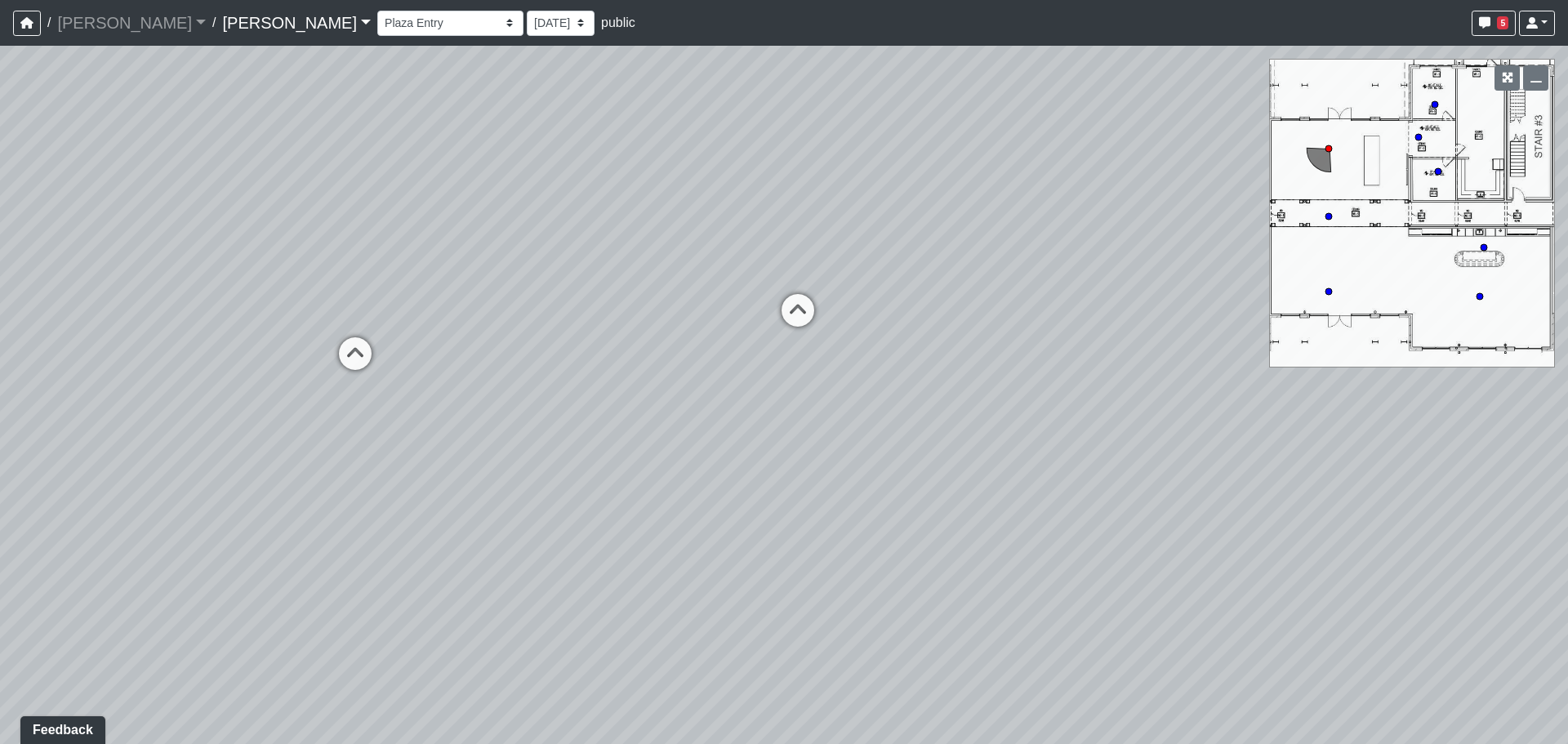
click at [796, 258] on div "Loading... Lounge Loading... Clubroom Kitchen Loading... Lobby Hallway Loading.…" at bounding box center [784, 395] width 1568 height 698
click at [372, 328] on div "Loading... Lounge Loading... Clubroom Kitchen Loading... Lobby Hallway Loading.…" at bounding box center [784, 395] width 1568 height 698
click at [364, 348] on icon at bounding box center [361, 360] width 49 height 49
drag, startPoint x: 377, startPoint y: 278, endPoint x: 751, endPoint y: 286, distance: 374.1
click at [697, 273] on div "Loading... Lounge Loading... Clubroom Kitchen Loading... Lobby Hallway Loading.…" at bounding box center [784, 395] width 1568 height 698
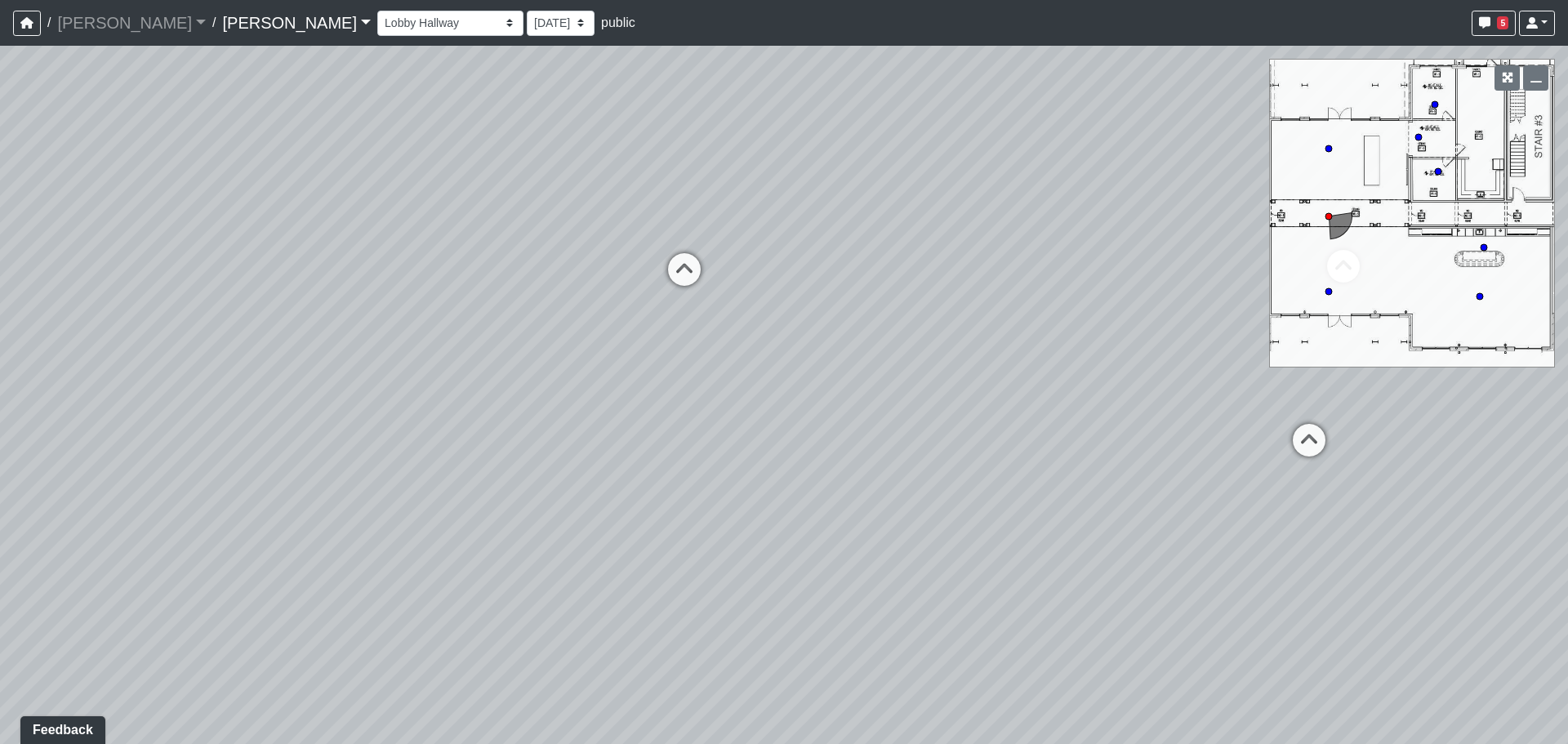
drag, startPoint x: 758, startPoint y: 334, endPoint x: 791, endPoint y: 350, distance: 36.7
click at [791, 350] on div "Loading... Lounge Loading... Clubroom Kitchen Loading... Lobby Hallway Loading.…" at bounding box center [784, 395] width 1568 height 698
click at [714, 287] on div "Loading... Lounge Loading... Clubroom Kitchen Loading... Lobby Hallway Loading.…" at bounding box center [784, 395] width 1568 height 698
click at [703, 285] on icon at bounding box center [684, 278] width 49 height 49
drag, startPoint x: 606, startPoint y: 320, endPoint x: 1106, endPoint y: 348, distance: 500.8
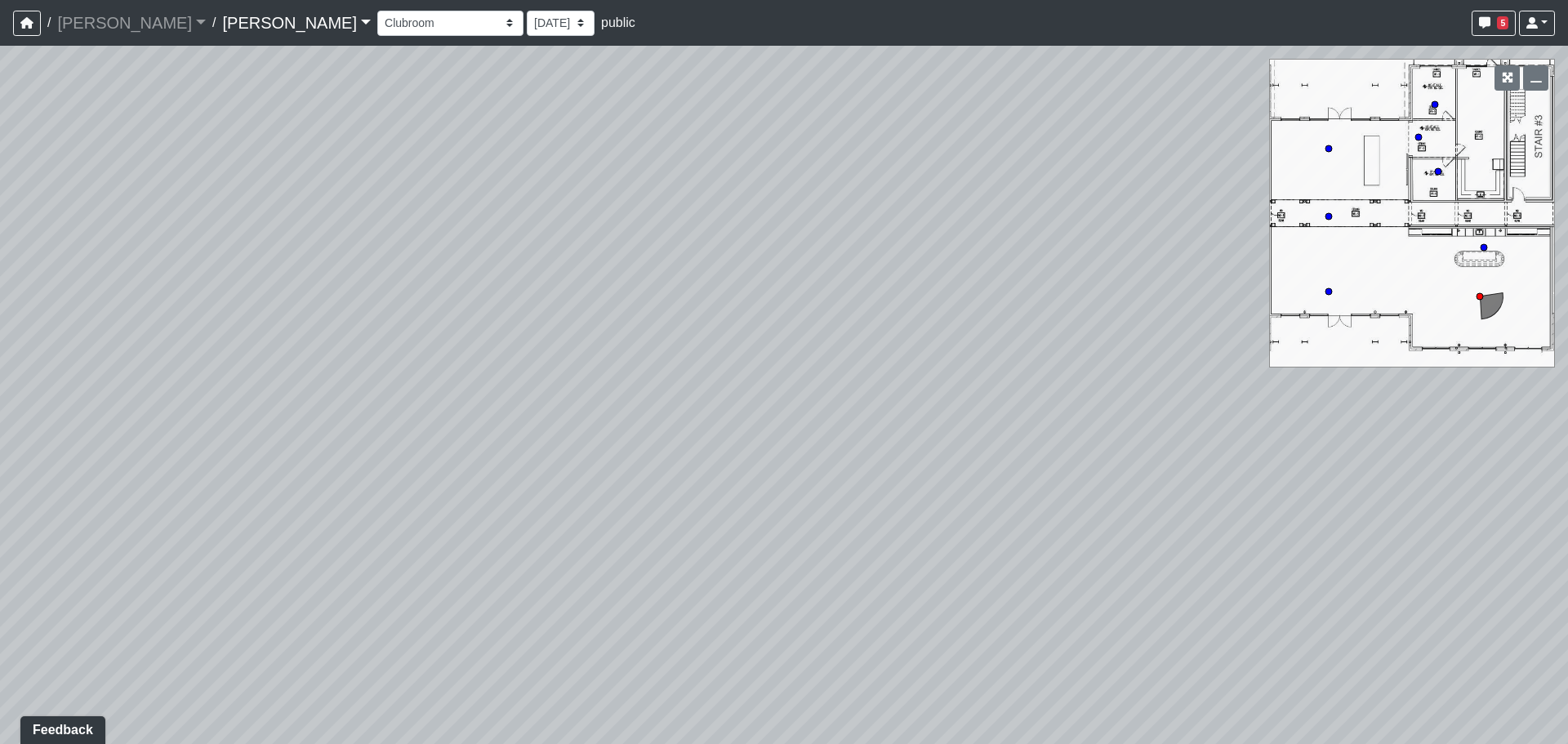
click at [1076, 342] on div "Loading... Lounge Loading... Clubroom Kitchen Loading... Lobby Hallway Loading.…" at bounding box center [784, 395] width 1568 height 698
drag, startPoint x: 718, startPoint y: 306, endPoint x: 780, endPoint y: 322, distance: 64.0
click at [780, 322] on div "Loading... Lounge Loading... Clubroom Kitchen Loading... Lobby Hallway Loading.…" at bounding box center [784, 395] width 1568 height 698
click at [726, 484] on icon at bounding box center [710, 490] width 49 height 49
drag, startPoint x: 933, startPoint y: 471, endPoint x: 805, endPoint y: 413, distance: 140.5
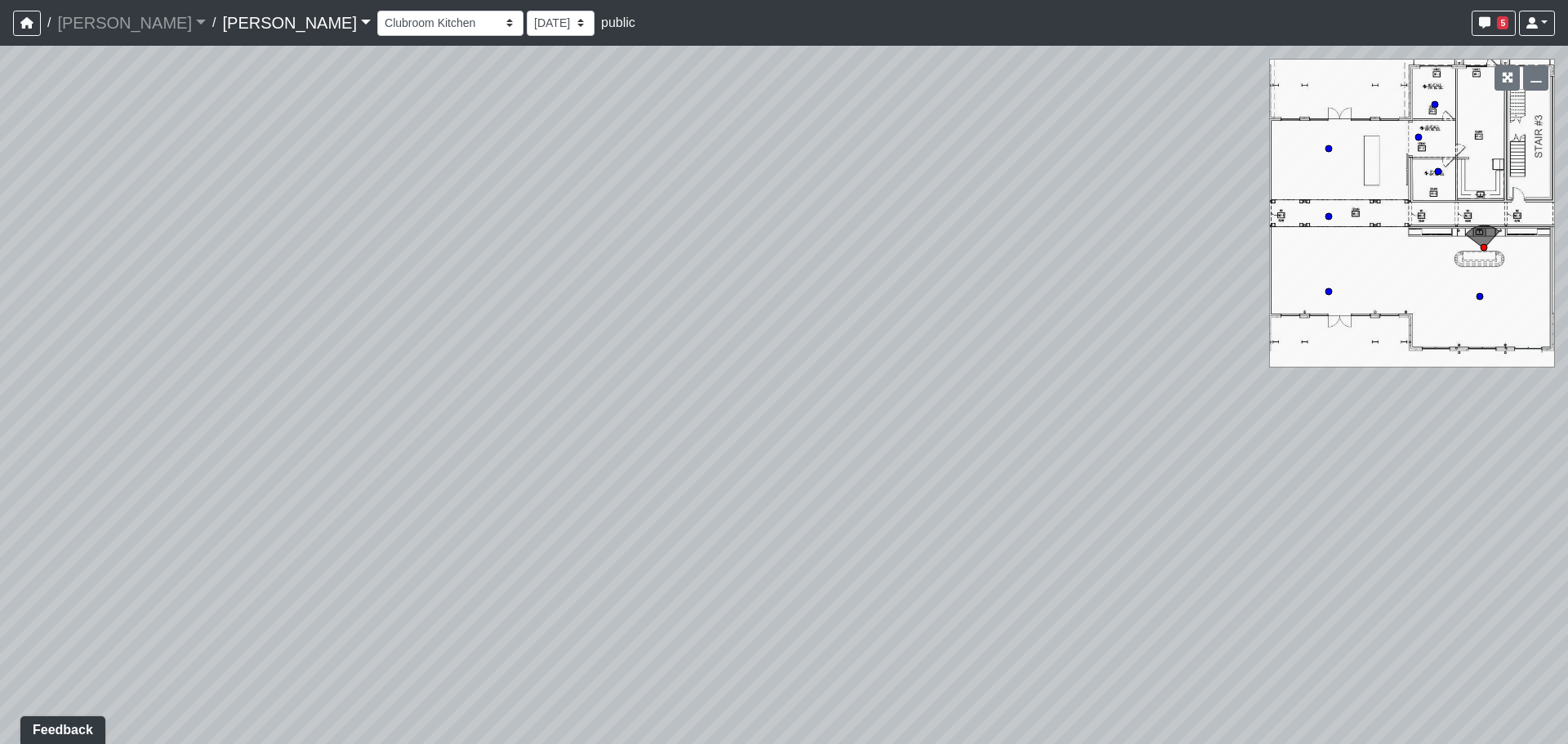
click at [1093, 496] on div "Loading... Lounge Loading... Clubroom Kitchen Loading... Lobby Hallway Loading.…" at bounding box center [784, 395] width 1568 height 698
drag, startPoint x: 632, startPoint y: 379, endPoint x: 848, endPoint y: 419, distance: 219.7
click at [848, 419] on div "Loading... Lounge Loading... Clubroom Kitchen Loading... Lobby Hallway Loading.…" at bounding box center [784, 395] width 1568 height 698
click at [827, 511] on icon at bounding box center [813, 512] width 49 height 49
select select "gWGiK49pNVcE5NDUhYaJkE"
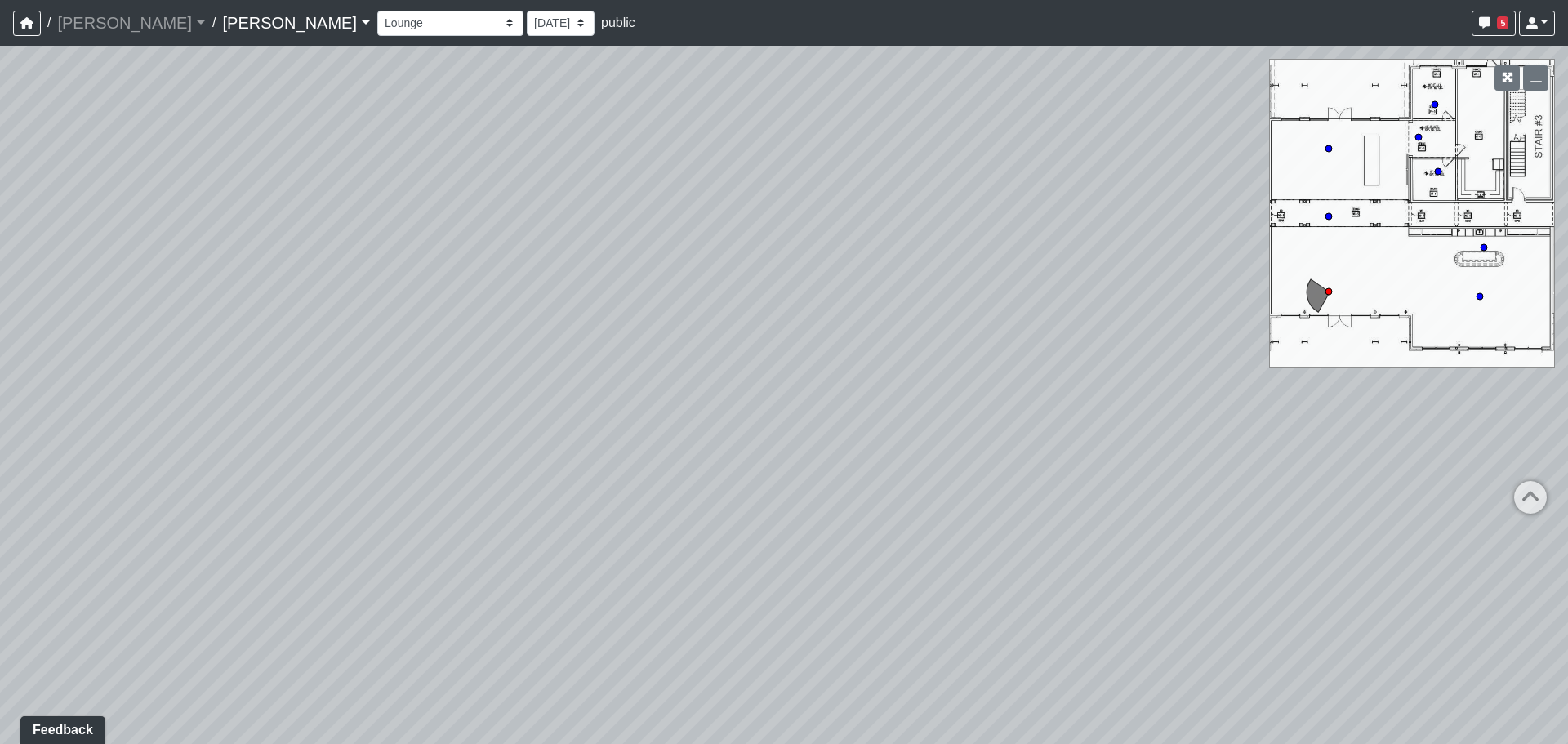
drag, startPoint x: 842, startPoint y: 475, endPoint x: 673, endPoint y: 418, distance: 178.4
click at [686, 425] on div "Loading... Lounge Loading... Clubroom Kitchen Loading... Lobby Hallway Loading.…" at bounding box center [784, 395] width 1568 height 698
drag, startPoint x: 1026, startPoint y: 462, endPoint x: 981, endPoint y: 459, distance: 45.1
click at [984, 459] on div "Loading... Lounge Loading... Clubroom Kitchen Loading... Lobby Hallway Loading.…" at bounding box center [784, 395] width 1568 height 698
drag, startPoint x: 793, startPoint y: 473, endPoint x: 621, endPoint y: 454, distance: 173.0
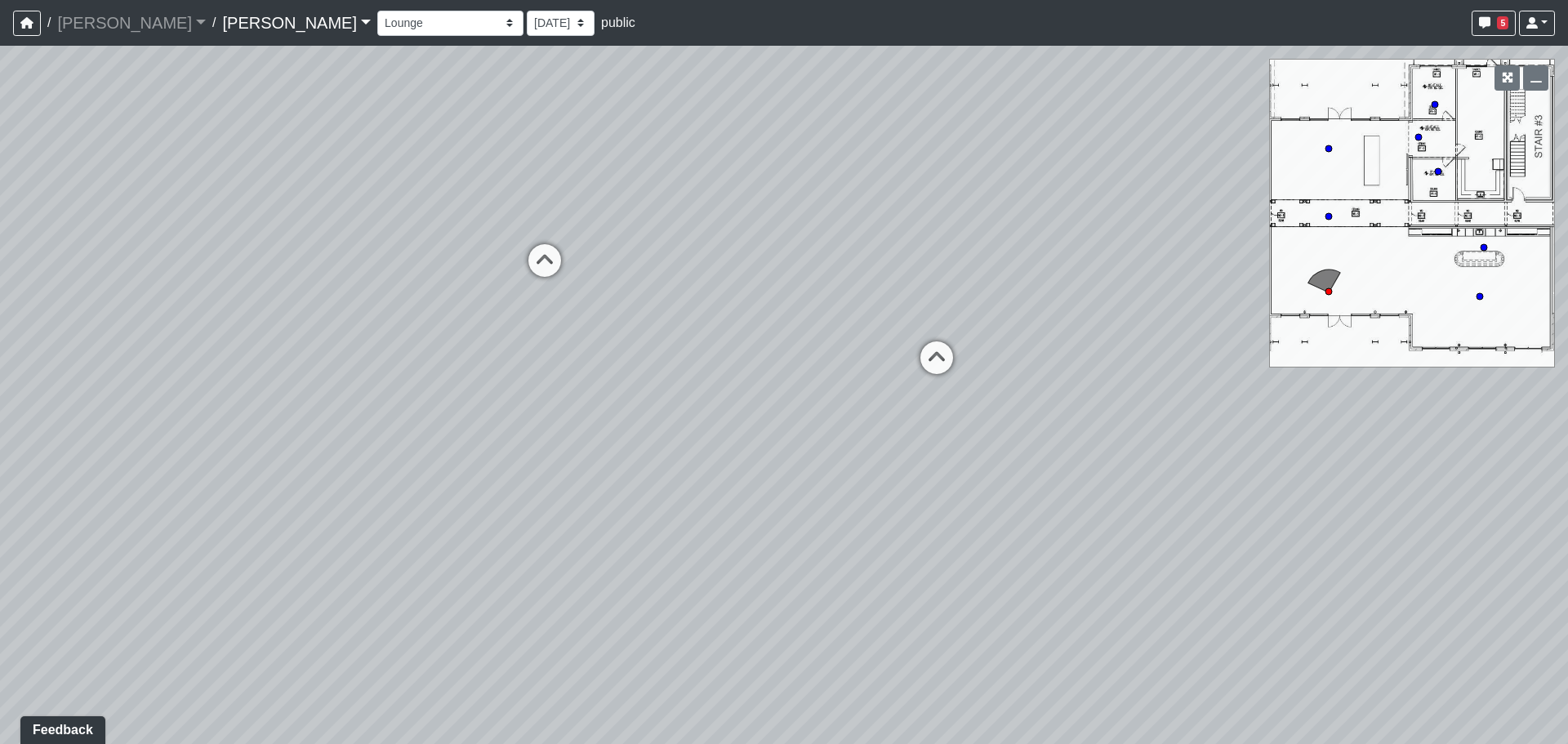
click at [621, 454] on div "Loading... Lounge Loading... Clubroom Kitchen Loading... Lobby Hallway Loading.…" at bounding box center [784, 395] width 1568 height 698
click at [782, 404] on div "Loading... Lounge Loading... Clubroom Kitchen Loading... Lobby Hallway Loading.…" at bounding box center [784, 395] width 1568 height 698
click at [769, 404] on div "Loading... Lounge Loading... Clubroom Kitchen Loading... Lobby Hallway Loading.…" at bounding box center [784, 395] width 1568 height 698
